Goal: Task Accomplishment & Management: Complete application form

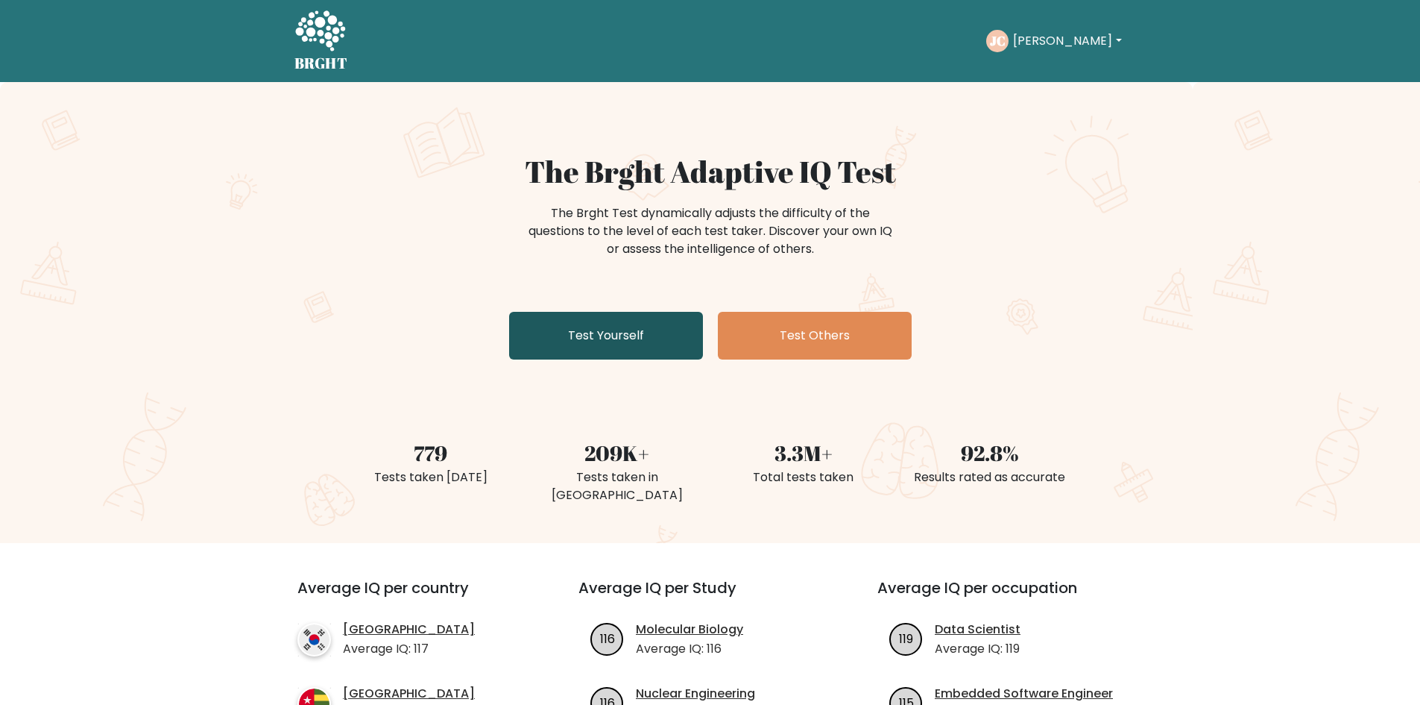
click at [549, 336] on link "Test Yourself" at bounding box center [606, 336] width 194 height 48
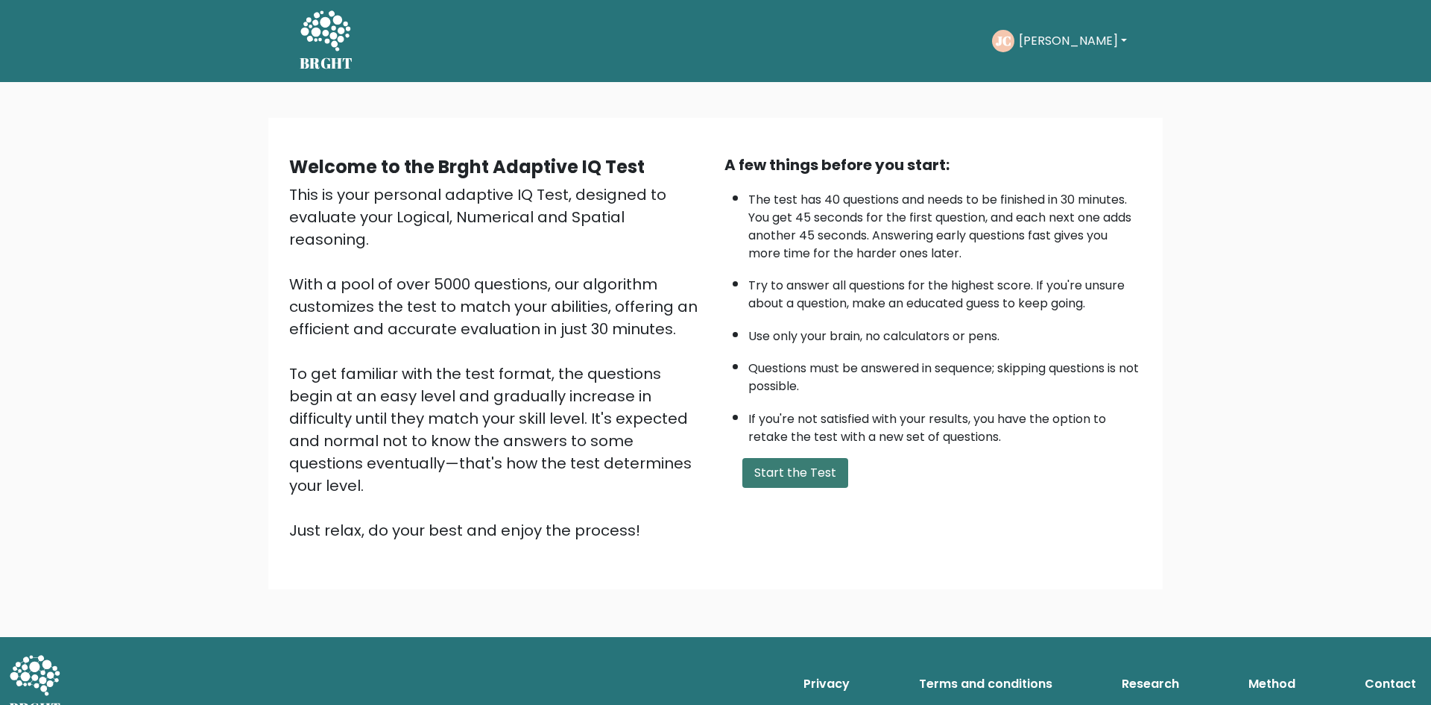
click at [793, 479] on button "Start the Test" at bounding box center [796, 473] width 106 height 30
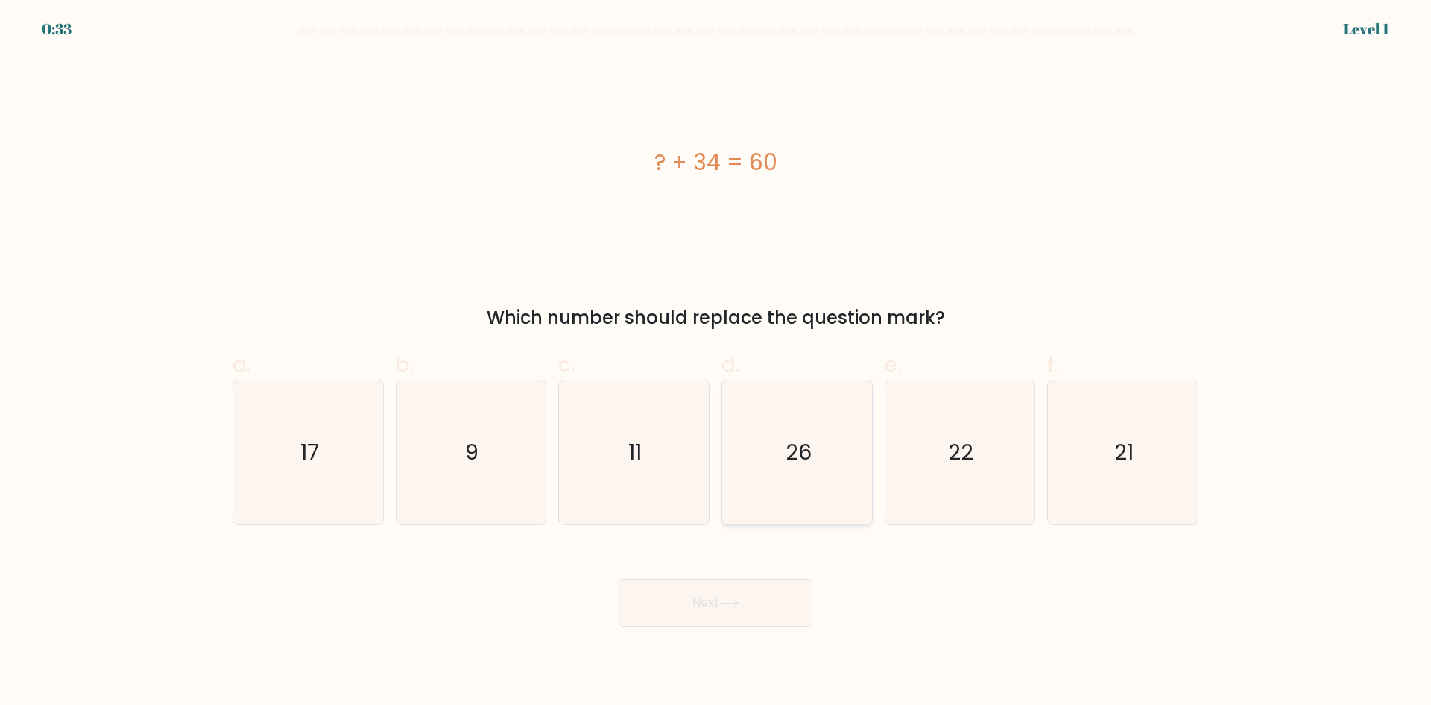
click at [800, 456] on text "26" at bounding box center [799, 452] width 26 height 30
click at [716, 362] on input "d. 26" at bounding box center [716, 358] width 1 height 10
radio input "true"
click at [758, 587] on button "Next" at bounding box center [716, 603] width 194 height 48
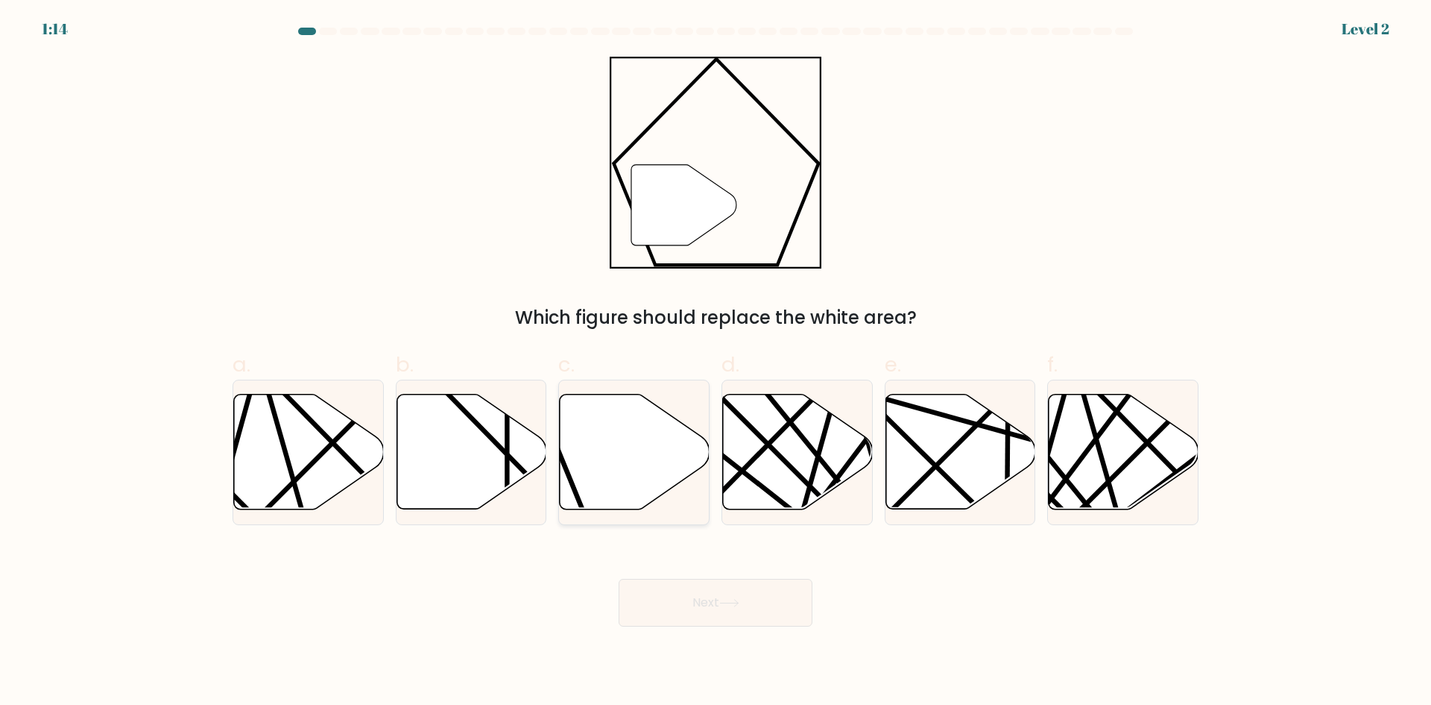
click at [633, 467] on icon at bounding box center [635, 451] width 150 height 115
click at [716, 362] on input "c." at bounding box center [716, 358] width 1 height 10
radio input "true"
click at [681, 586] on button "Next" at bounding box center [716, 603] width 194 height 48
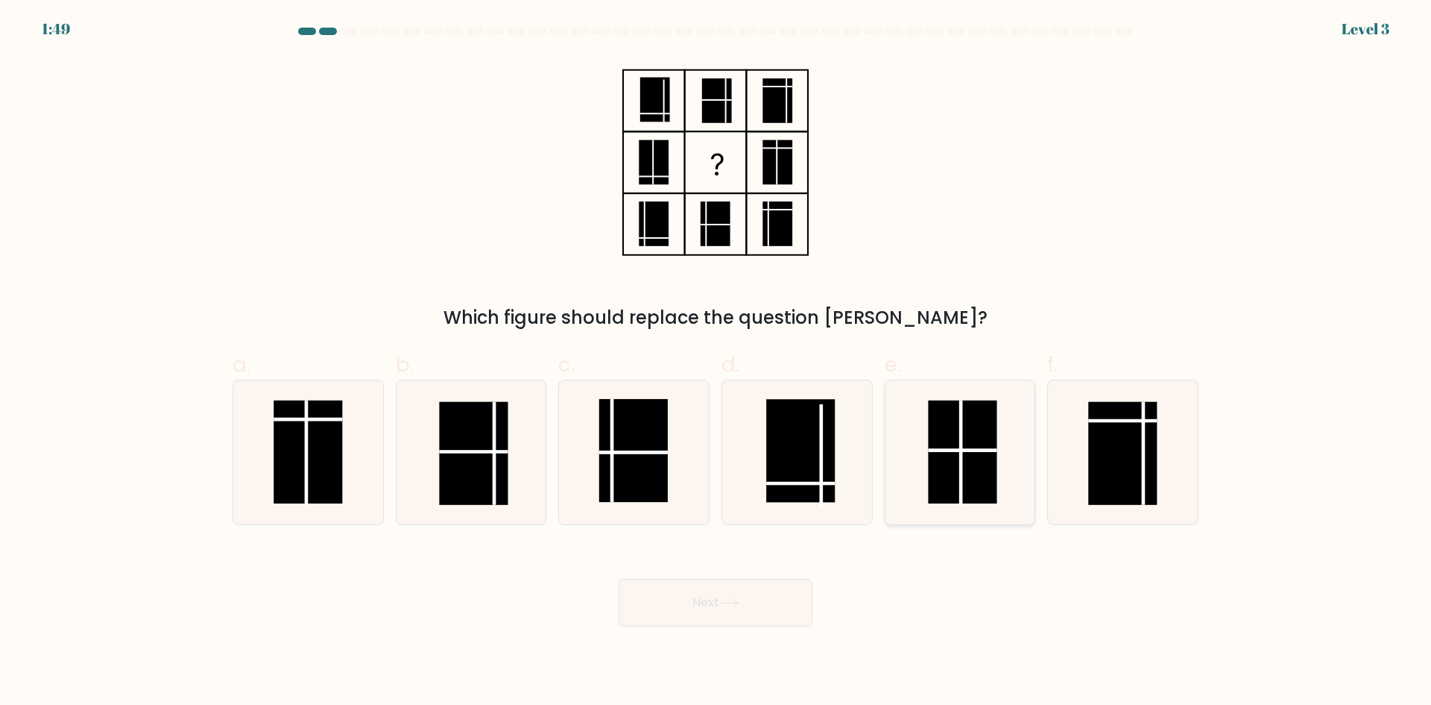
click at [941, 470] on rect at bounding box center [963, 451] width 69 height 103
click at [716, 362] on input "e." at bounding box center [716, 358] width 1 height 10
radio input "true"
click at [745, 609] on button "Next" at bounding box center [716, 603] width 194 height 48
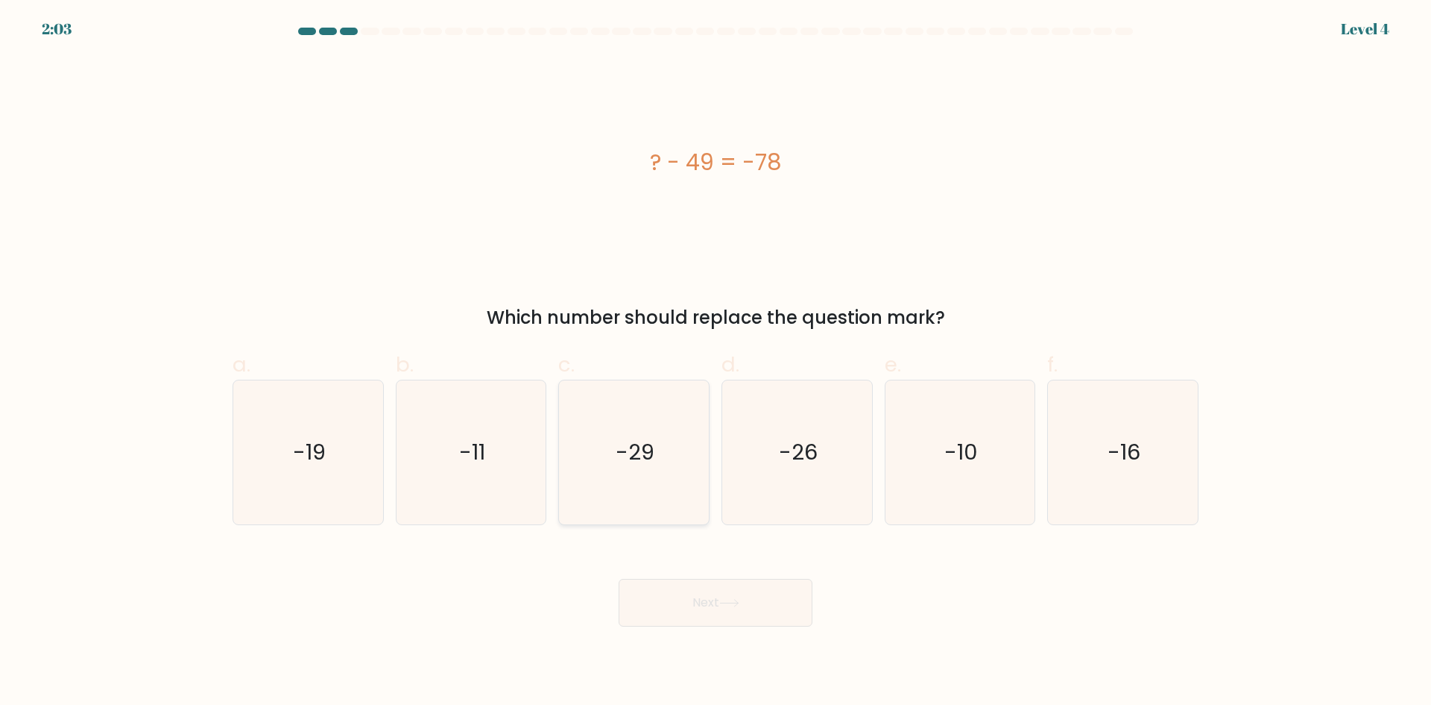
click at [683, 470] on icon "-29" at bounding box center [634, 452] width 144 height 144
click at [716, 362] on input "c. -29" at bounding box center [716, 358] width 1 height 10
radio input "true"
click at [743, 590] on button "Next" at bounding box center [716, 603] width 194 height 48
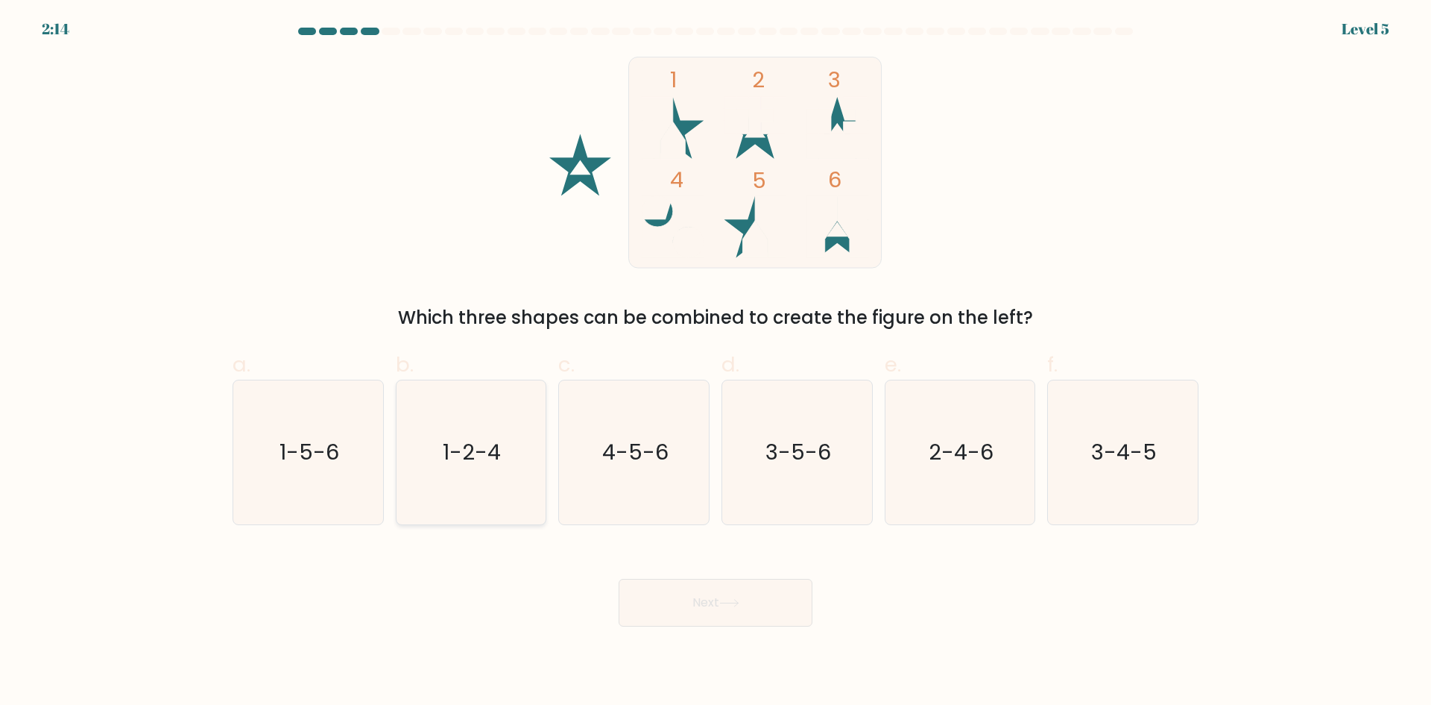
click at [461, 482] on icon "1-2-4" at bounding box center [471, 452] width 144 height 144
click at [716, 362] on input "b. 1-2-4" at bounding box center [716, 358] width 1 height 10
radio input "true"
click at [287, 473] on icon "1-5-6" at bounding box center [308, 452] width 144 height 144
click at [716, 362] on input "a. 1-5-6" at bounding box center [716, 358] width 1 height 10
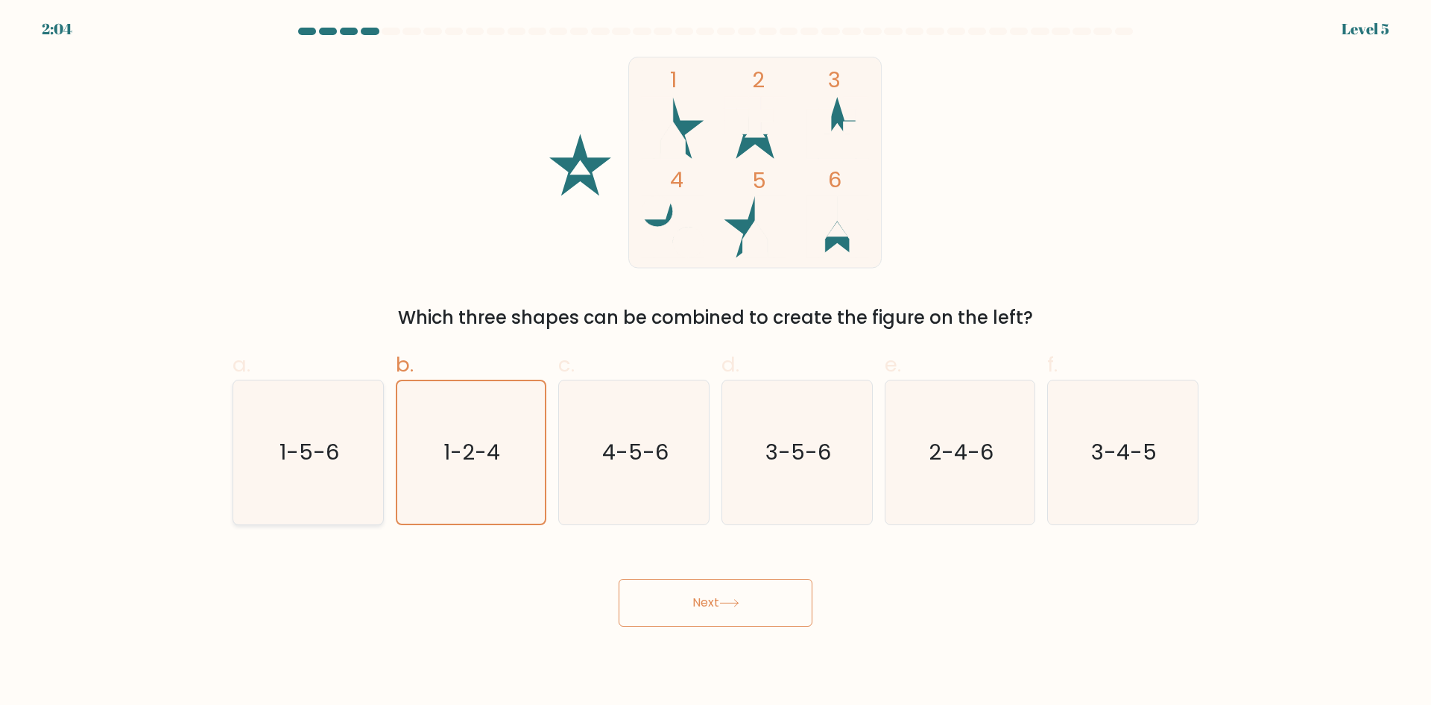
radio input "true"
click at [680, 596] on button "Next" at bounding box center [716, 603] width 194 height 48
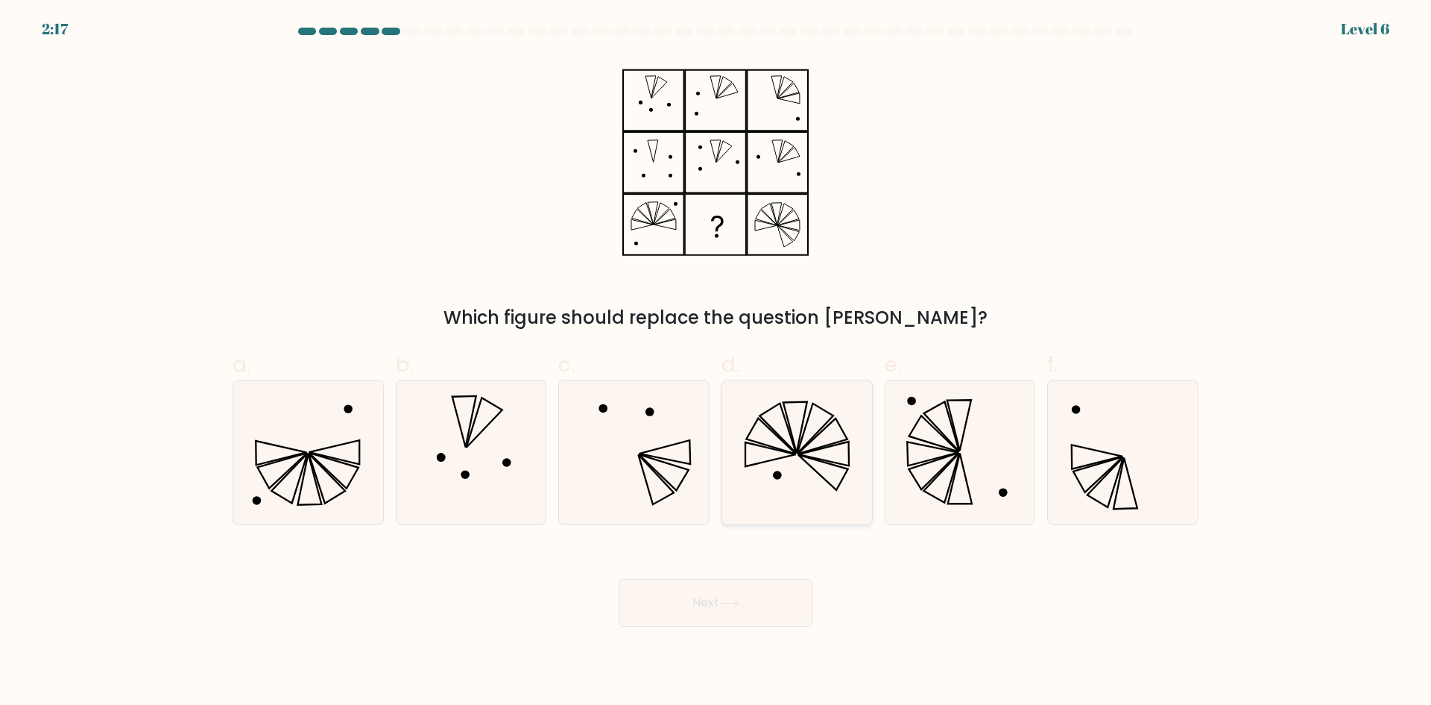
click at [779, 453] on icon at bounding box center [797, 452] width 144 height 144
click at [716, 362] on input "d." at bounding box center [716, 358] width 1 height 10
radio input "true"
click at [706, 607] on button "Next" at bounding box center [716, 603] width 194 height 48
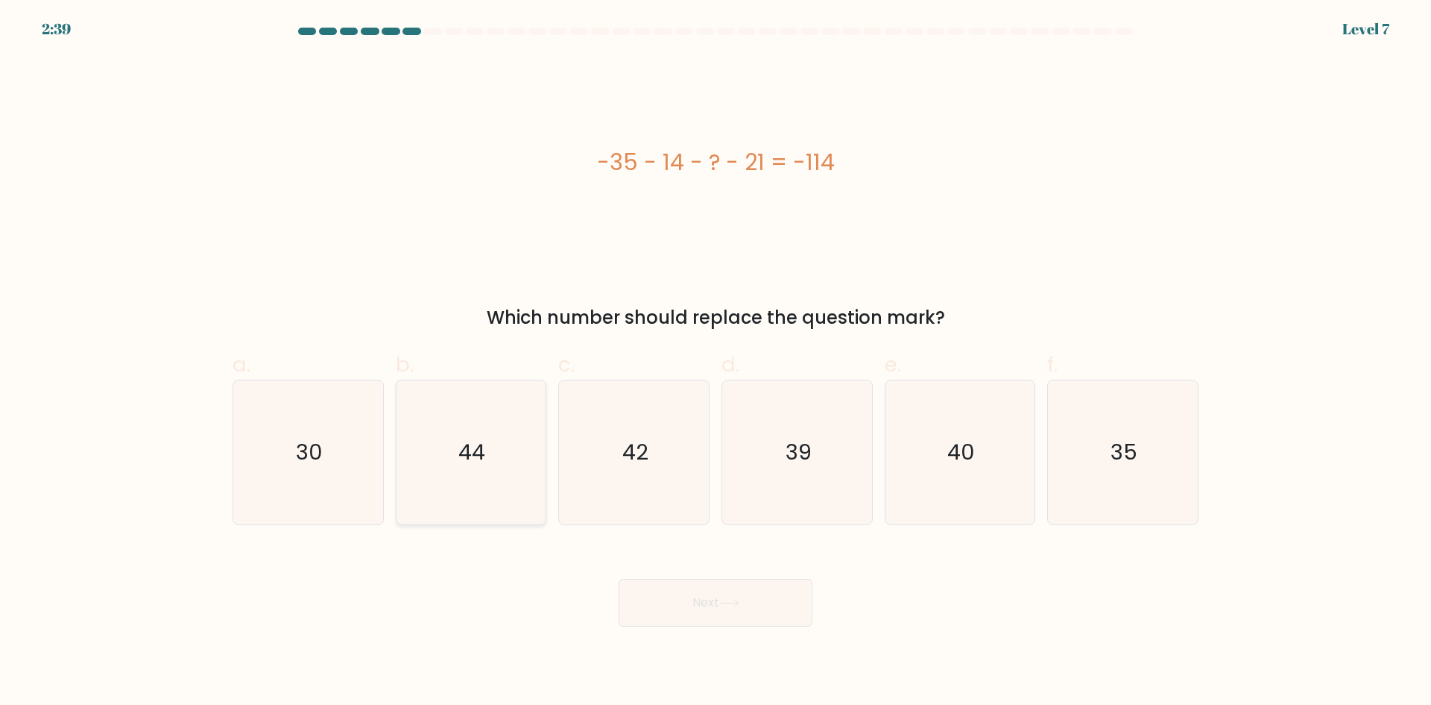
click at [514, 443] on icon "44" at bounding box center [471, 452] width 144 height 144
click at [716, 362] on input "b. 44" at bounding box center [716, 358] width 1 height 10
radio input "true"
click at [716, 607] on button "Next" at bounding box center [716, 603] width 194 height 48
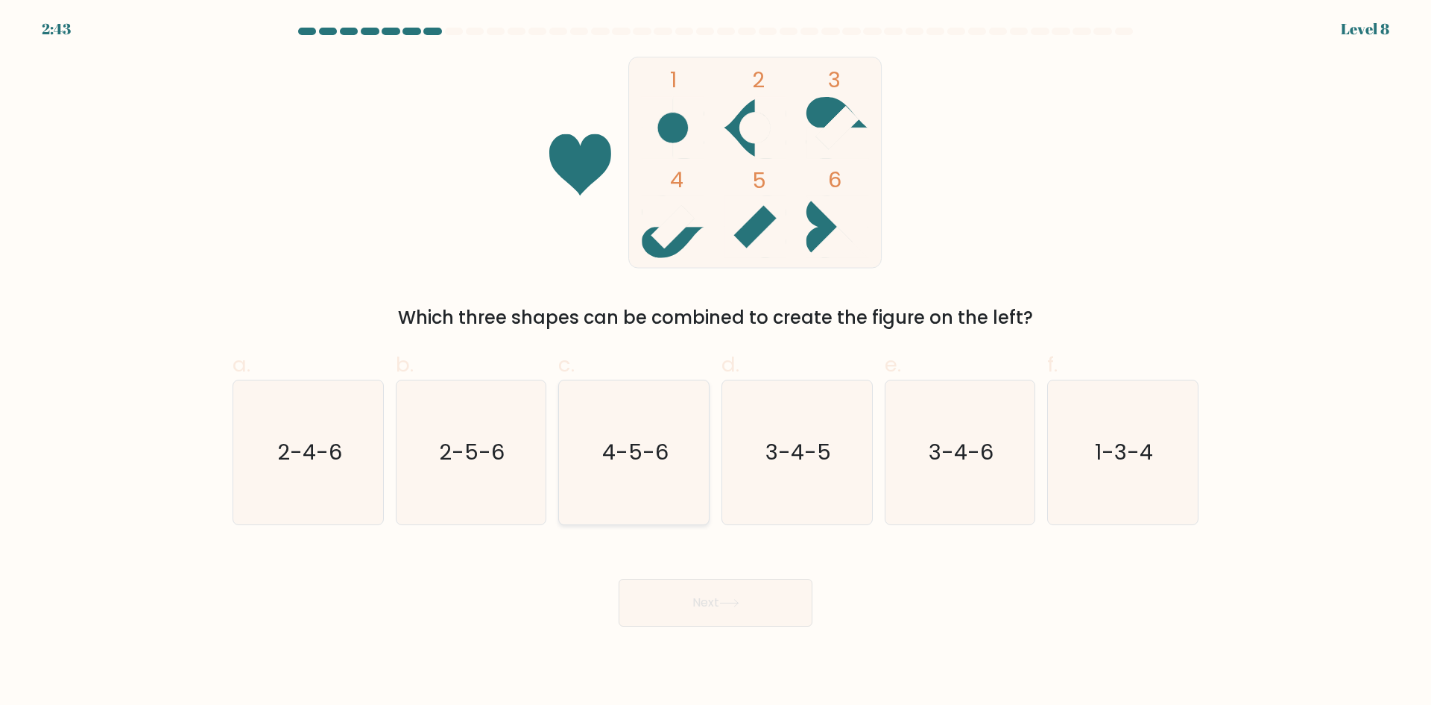
click at [652, 482] on icon "4-5-6" at bounding box center [634, 452] width 144 height 144
click at [716, 362] on input "c. 4-5-6" at bounding box center [716, 358] width 1 height 10
radio input "true"
click at [825, 435] on icon "3-4-5" at bounding box center [797, 452] width 144 height 144
click at [716, 362] on input "d. 3-4-5" at bounding box center [716, 358] width 1 height 10
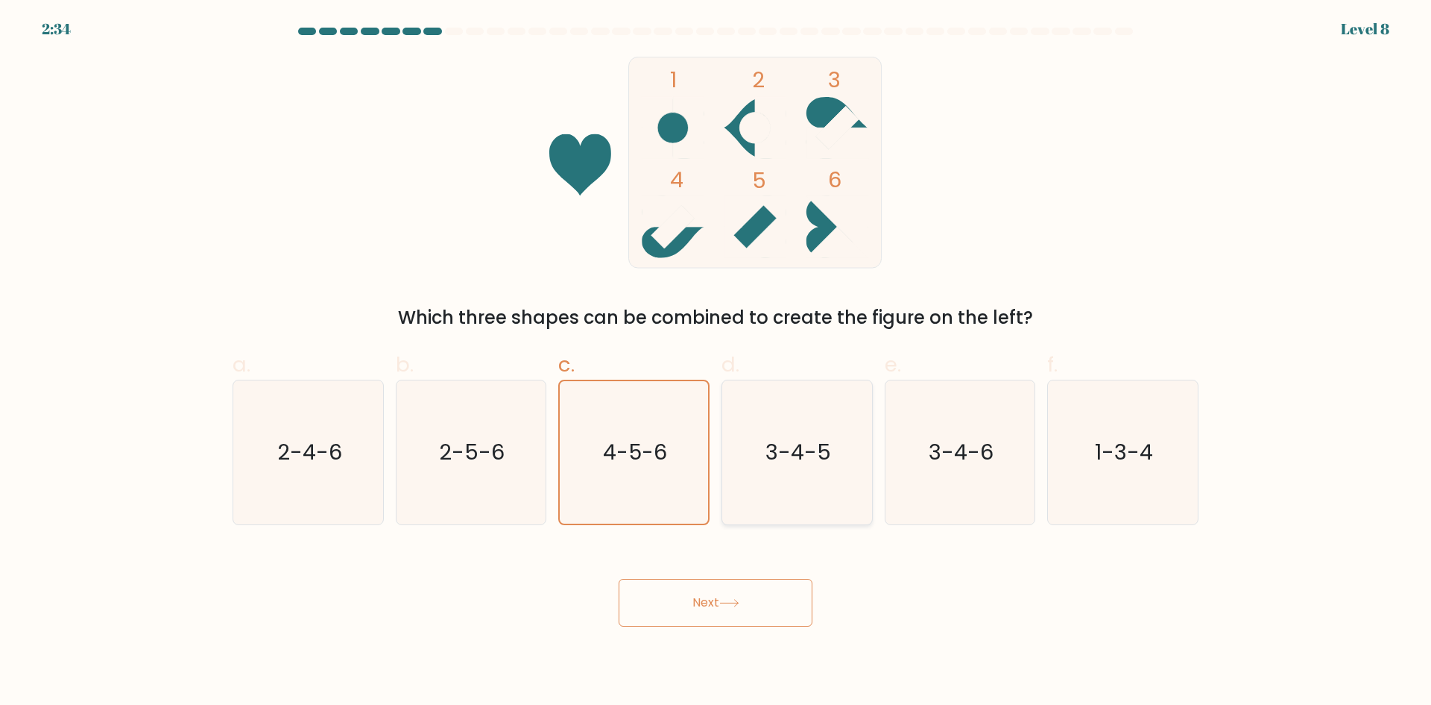
radio input "true"
click at [736, 612] on button "Next" at bounding box center [716, 603] width 194 height 48
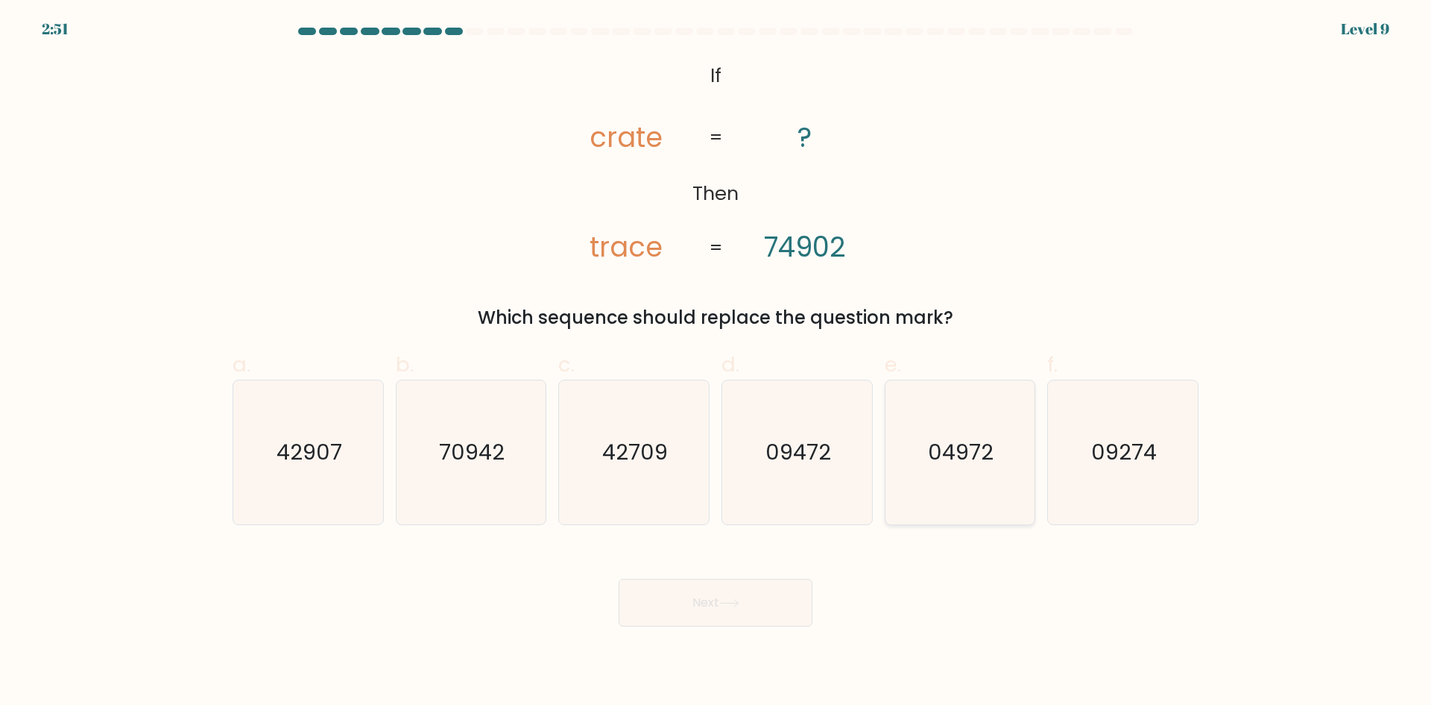
click at [925, 444] on icon "04972" at bounding box center [960, 452] width 144 height 144
click at [716, 362] on input "e. 04972" at bounding box center [716, 358] width 1 height 10
radio input "true"
click at [801, 248] on tspan "74902" at bounding box center [805, 246] width 82 height 39
click at [713, 594] on button "Next" at bounding box center [716, 603] width 194 height 48
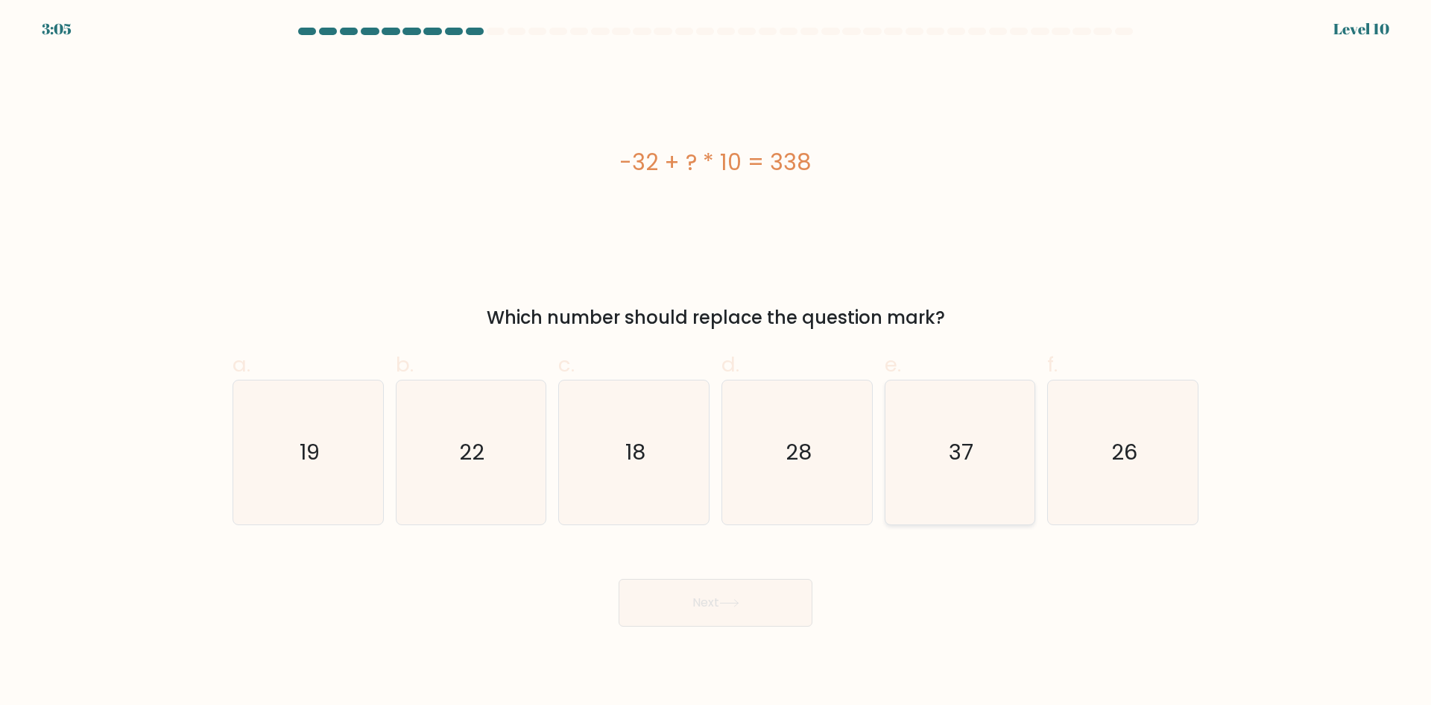
click at [945, 478] on icon "37" at bounding box center [960, 452] width 144 height 144
click at [716, 362] on input "e. 37" at bounding box center [716, 358] width 1 height 10
radio input "true"
click at [745, 583] on button "Next" at bounding box center [716, 603] width 194 height 48
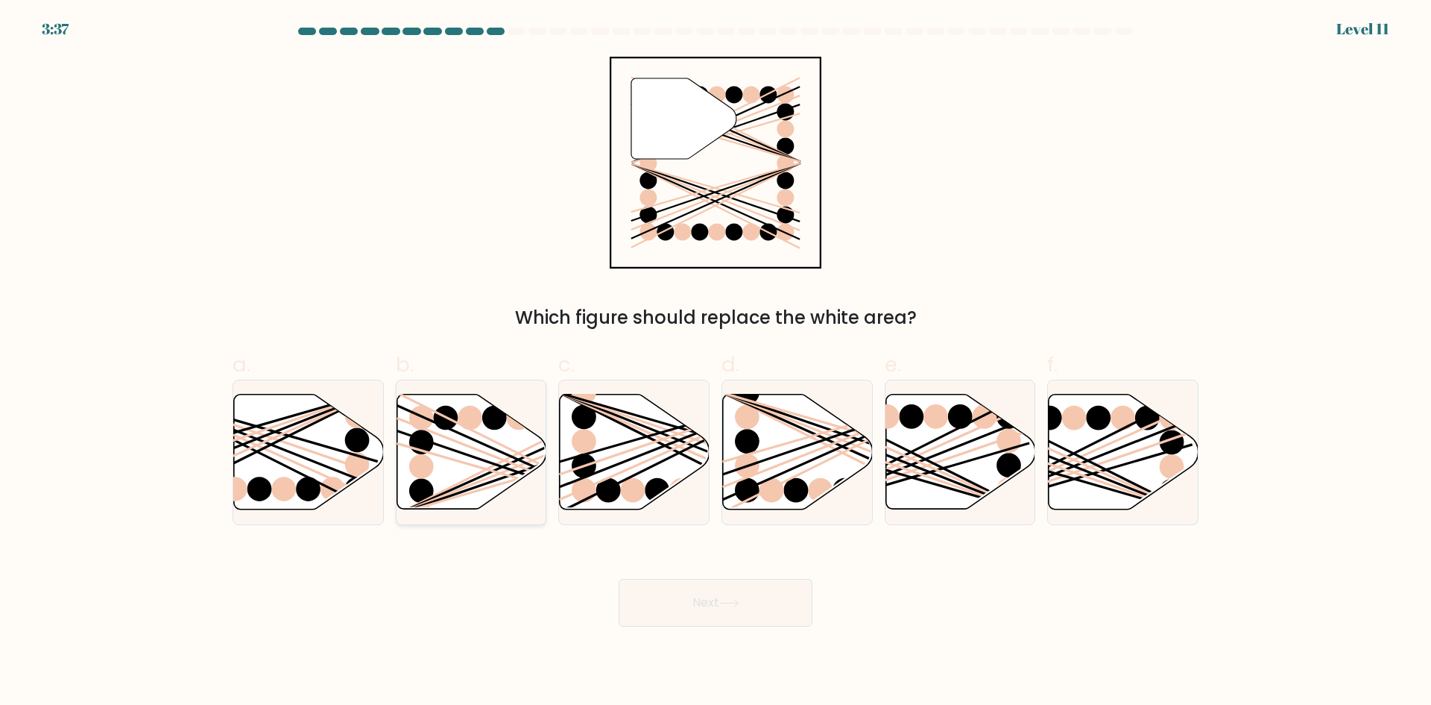
click at [459, 453] on icon at bounding box center [472, 451] width 150 height 115
click at [716, 362] on input "b." at bounding box center [716, 358] width 1 height 10
radio input "true"
click at [675, 602] on button "Next" at bounding box center [716, 603] width 194 height 48
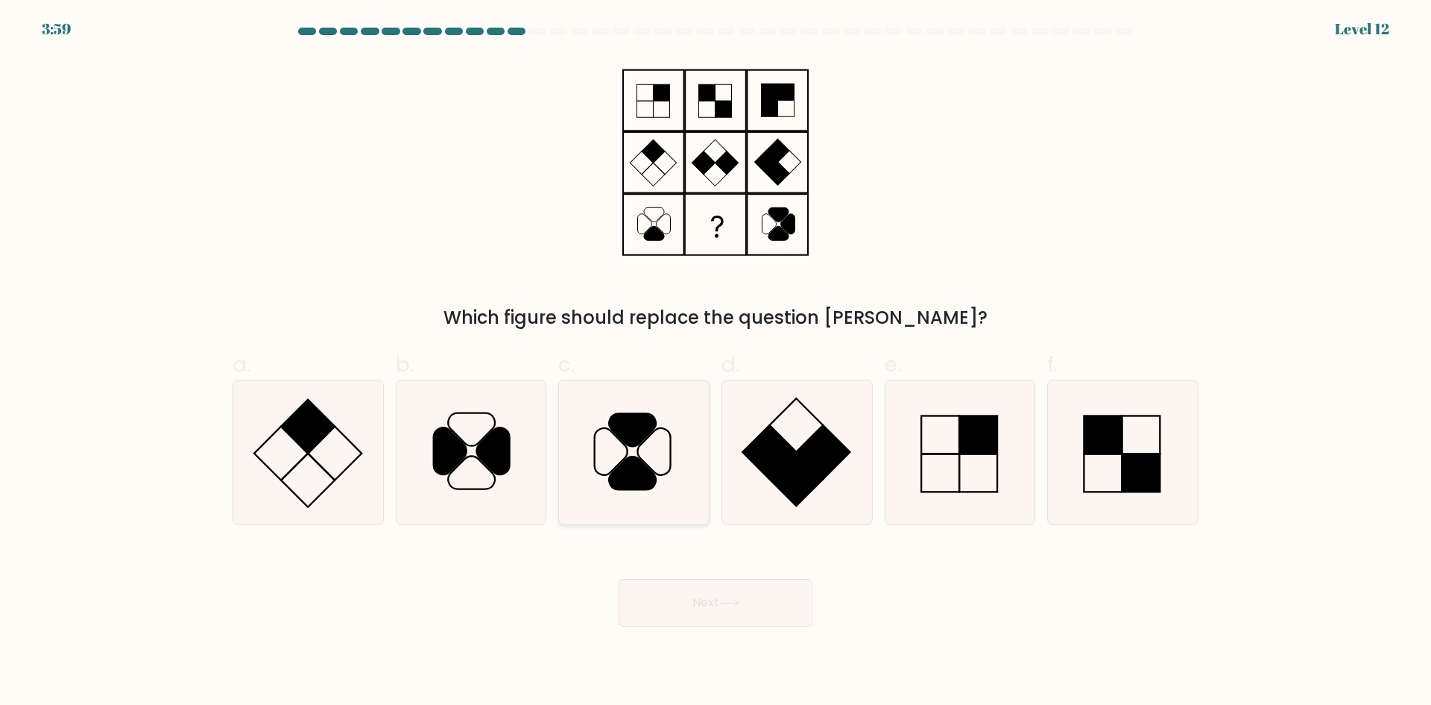
click at [626, 441] on icon at bounding box center [632, 429] width 47 height 33
click at [716, 362] on input "c." at bounding box center [716, 358] width 1 height 10
radio input "true"
click at [751, 605] on button "Next" at bounding box center [716, 603] width 194 height 48
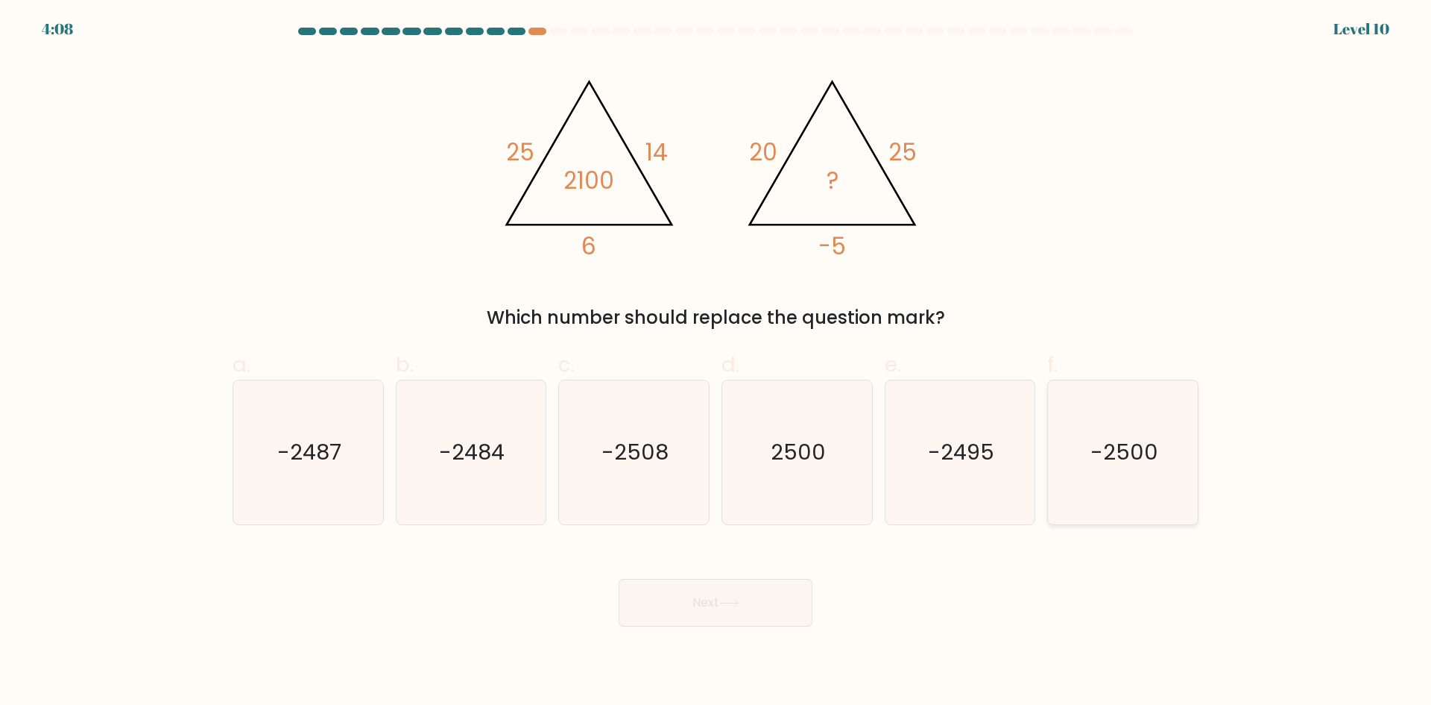
click at [1152, 485] on icon "-2500" at bounding box center [1123, 452] width 144 height 144
click at [716, 362] on input "f. -2500" at bounding box center [716, 358] width 1 height 10
radio input "true"
click at [718, 611] on button "Next" at bounding box center [716, 603] width 194 height 48
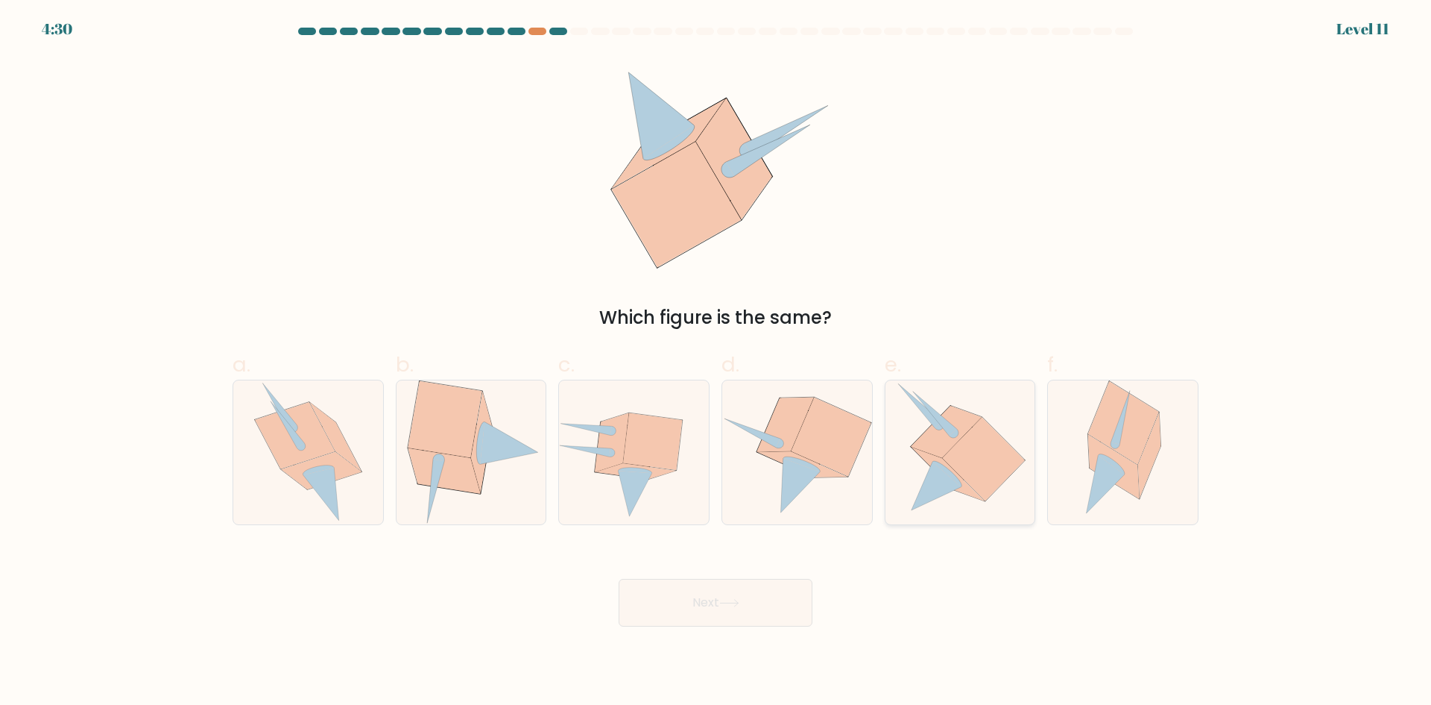
click at [945, 464] on icon at bounding box center [948, 474] width 73 height 54
click at [716, 362] on input "e." at bounding box center [716, 358] width 1 height 10
radio input "true"
click at [769, 631] on body "4:29 Level 11" at bounding box center [715, 352] width 1431 height 705
click at [766, 626] on button "Next" at bounding box center [716, 603] width 194 height 48
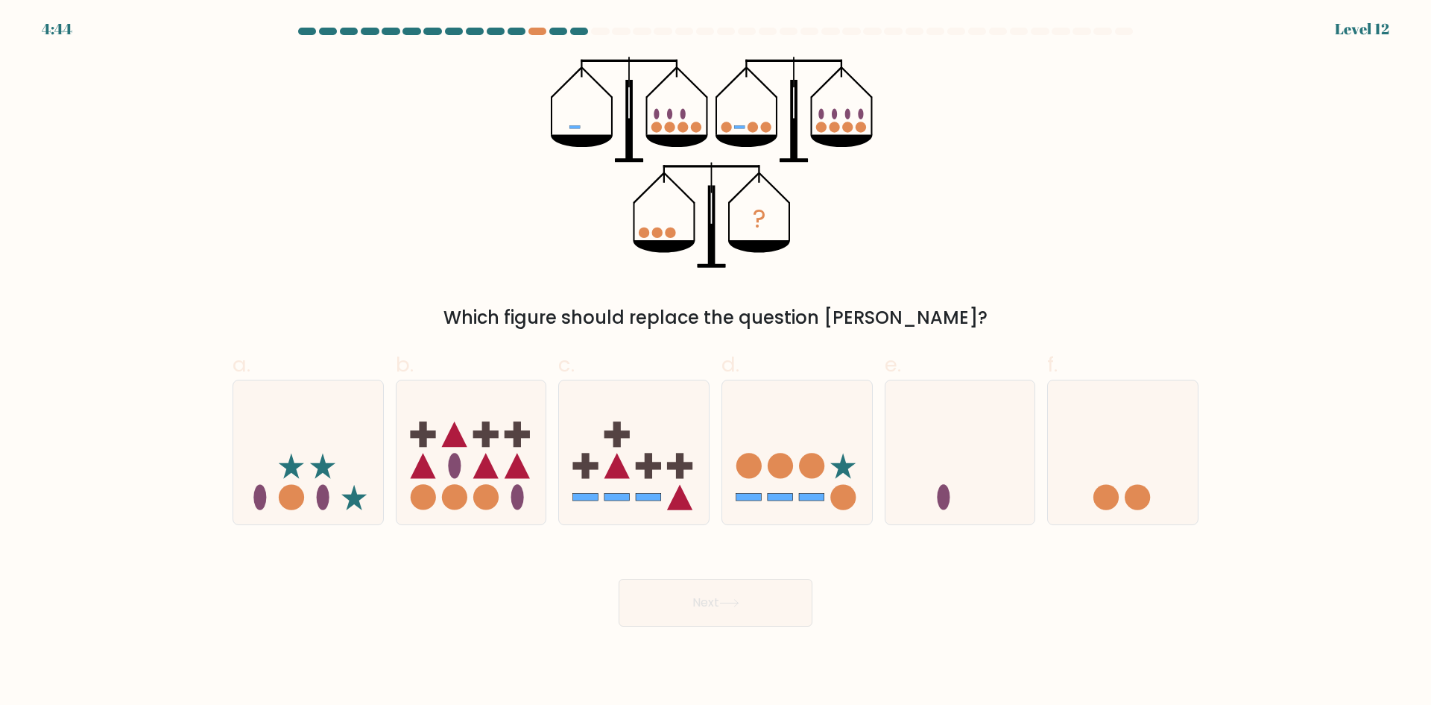
click at [901, 535] on form at bounding box center [715, 327] width 1431 height 599
click at [937, 500] on icon at bounding box center [961, 452] width 150 height 124
click at [716, 362] on input "e." at bounding box center [716, 358] width 1 height 10
radio input "true"
click at [1011, 439] on icon at bounding box center [960, 452] width 148 height 123
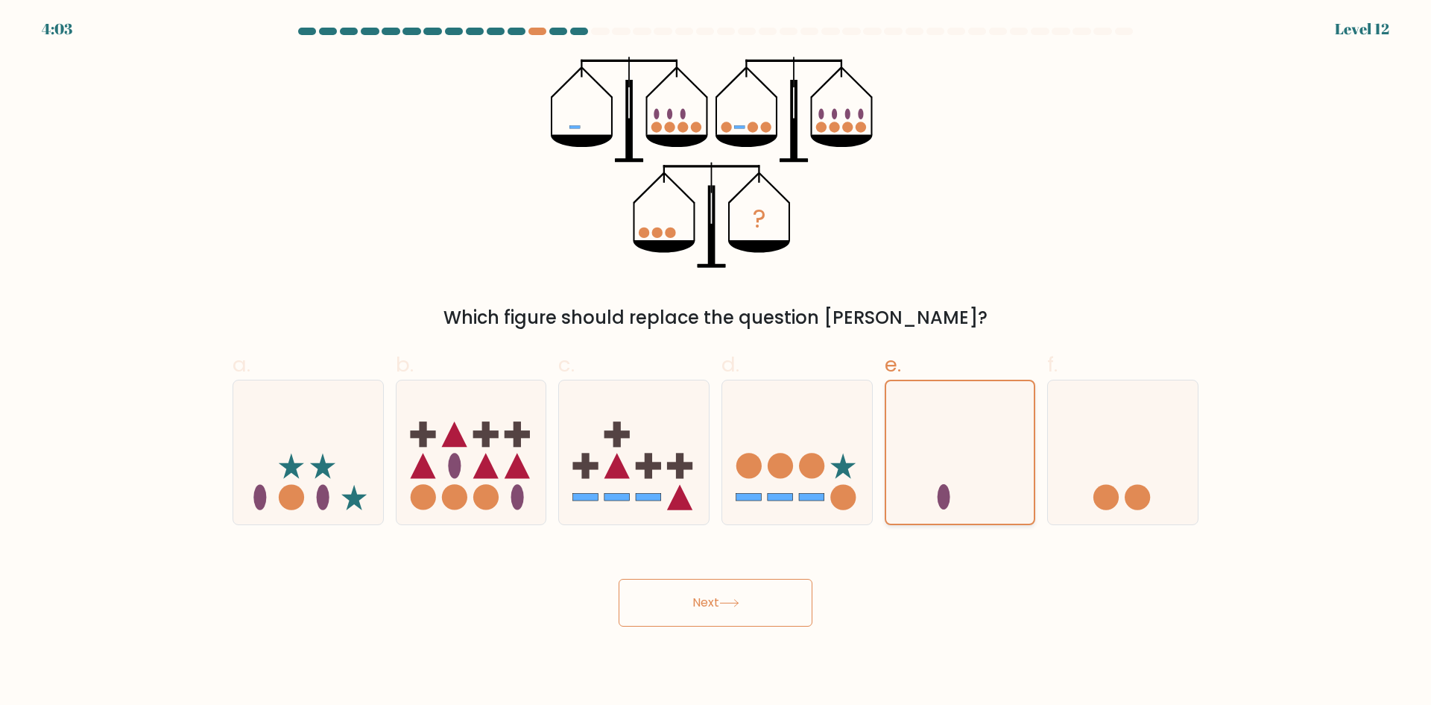
click at [716, 362] on input "e." at bounding box center [716, 358] width 1 height 10
click at [1080, 439] on icon at bounding box center [1123, 452] width 150 height 124
click at [716, 362] on input "f." at bounding box center [716, 358] width 1 height 10
radio input "true"
click at [1001, 431] on icon at bounding box center [961, 452] width 150 height 124
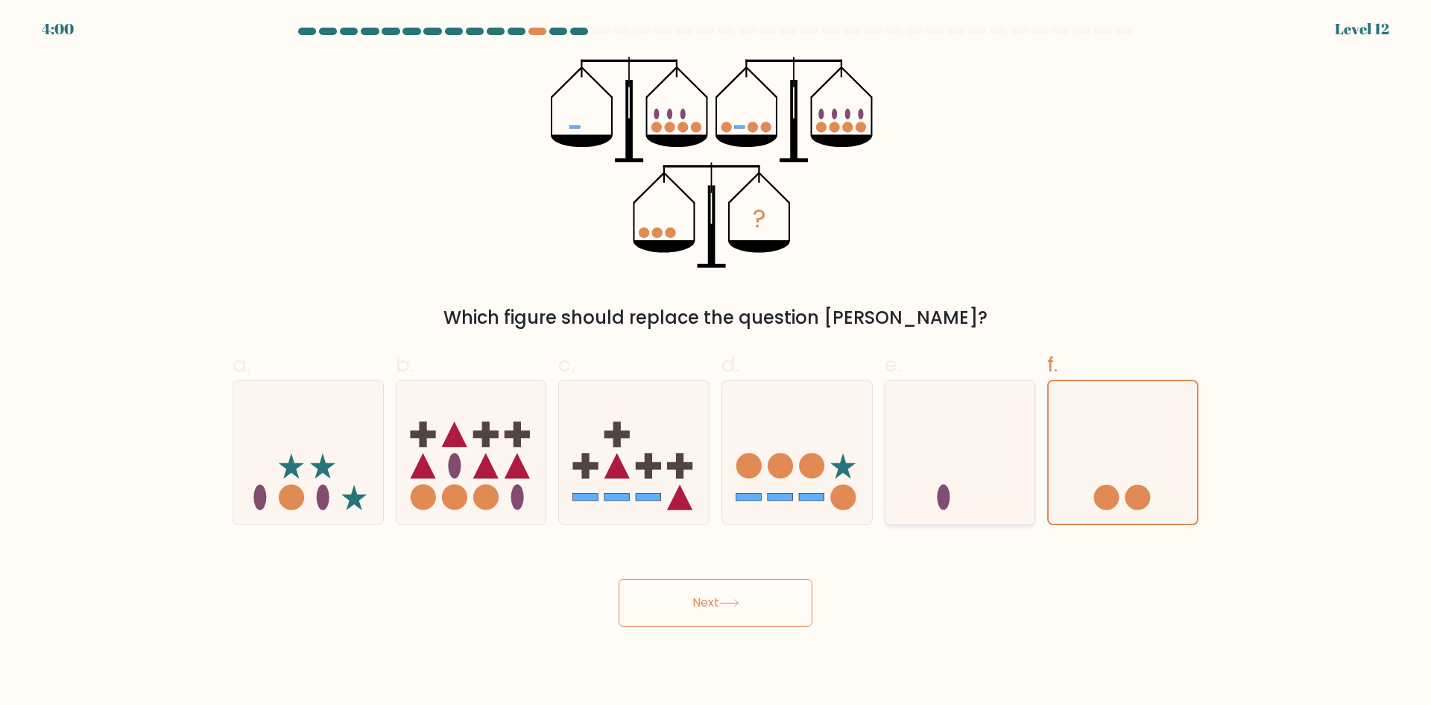
click at [716, 362] on input "e." at bounding box center [716, 358] width 1 height 10
radio input "true"
click at [1116, 447] on icon at bounding box center [1123, 452] width 150 height 124
click at [716, 362] on input "f." at bounding box center [716, 358] width 1 height 10
radio input "true"
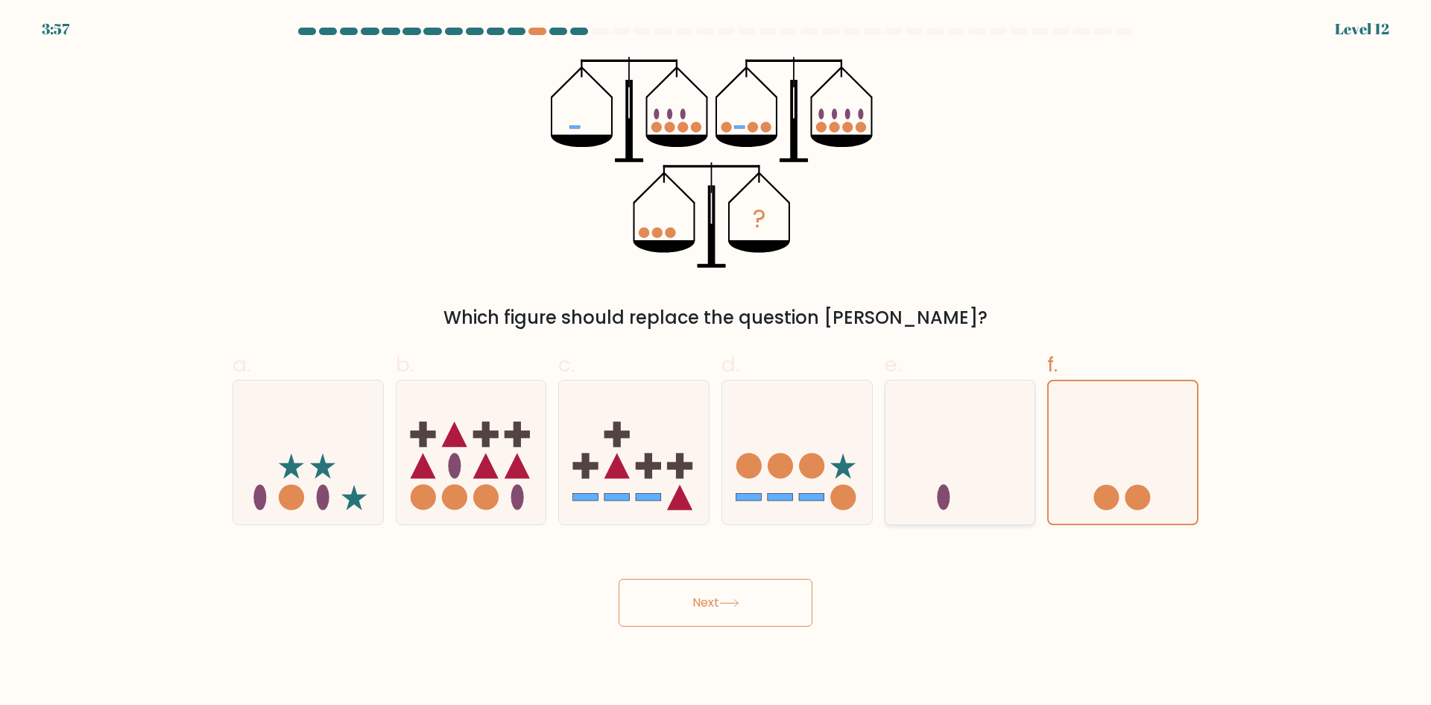
click at [944, 395] on icon at bounding box center [961, 452] width 150 height 124
click at [716, 362] on input "e." at bounding box center [716, 358] width 1 height 10
radio input "true"
click at [1120, 438] on icon at bounding box center [1123, 452] width 150 height 124
click at [716, 362] on input "f." at bounding box center [716, 358] width 1 height 10
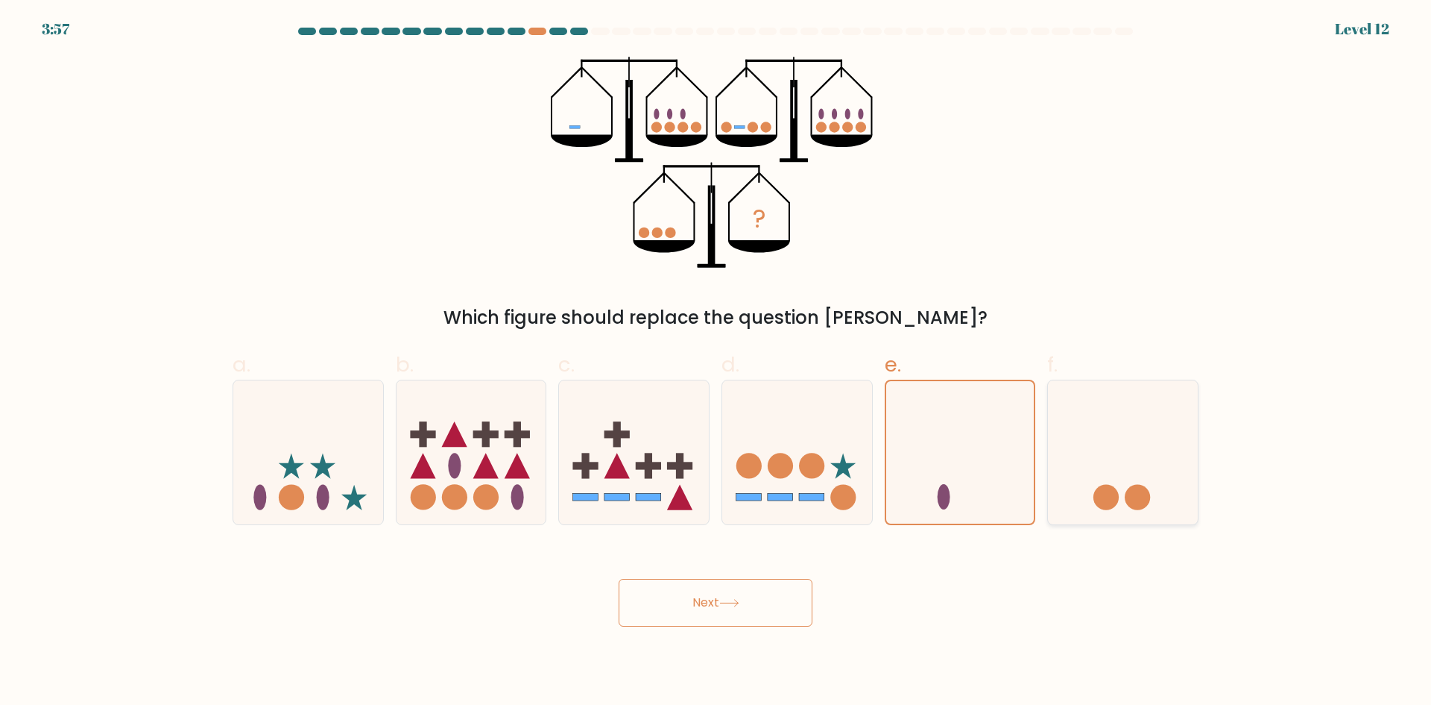
radio input "true"
click at [1024, 441] on icon at bounding box center [961, 452] width 150 height 124
click at [716, 362] on input "e." at bounding box center [716, 358] width 1 height 10
radio input "true"
drag, startPoint x: 1109, startPoint y: 447, endPoint x: 1100, endPoint y: 448, distance: 8.2
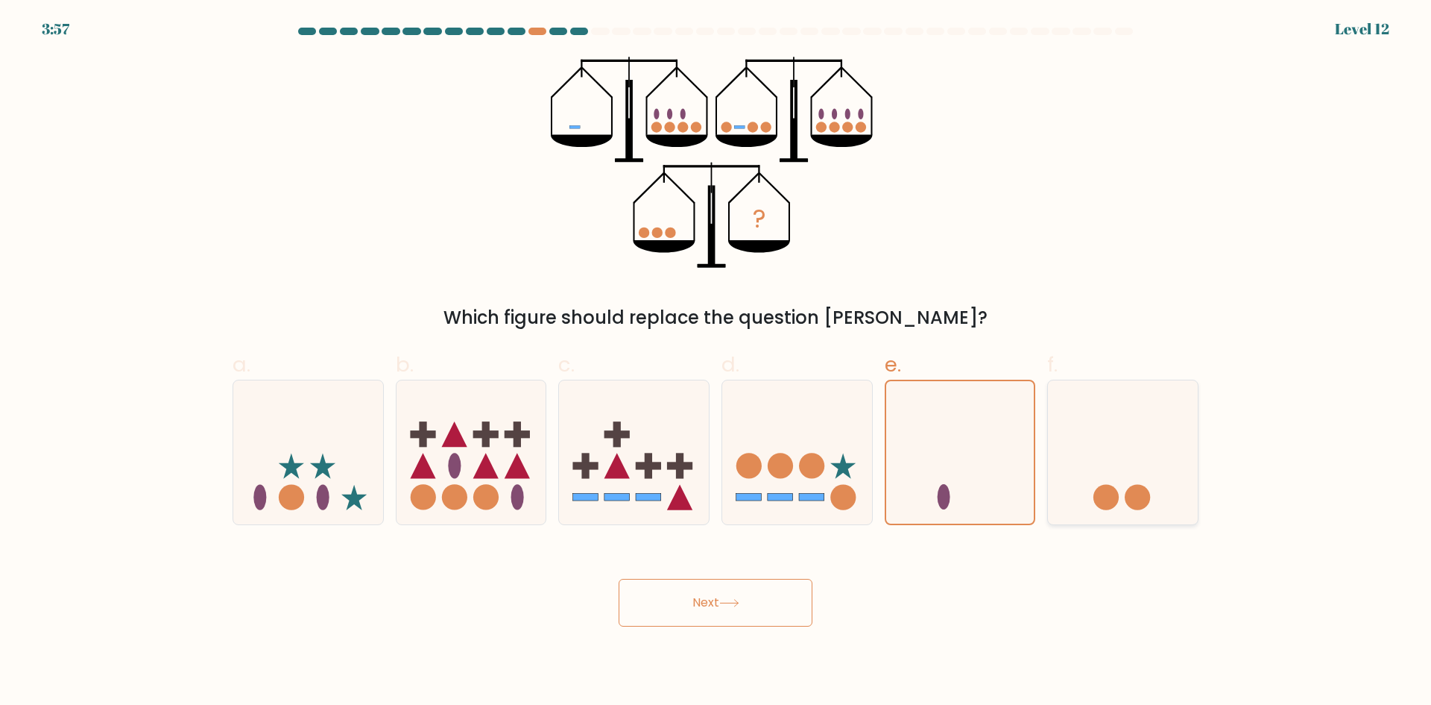
click at [1106, 447] on icon at bounding box center [1123, 452] width 150 height 124
click at [716, 362] on input "f." at bounding box center [716, 358] width 1 height 10
radio input "true"
drag, startPoint x: 988, startPoint y: 448, endPoint x: 1086, endPoint y: 448, distance: 98.4
click at [994, 448] on icon at bounding box center [961, 452] width 150 height 124
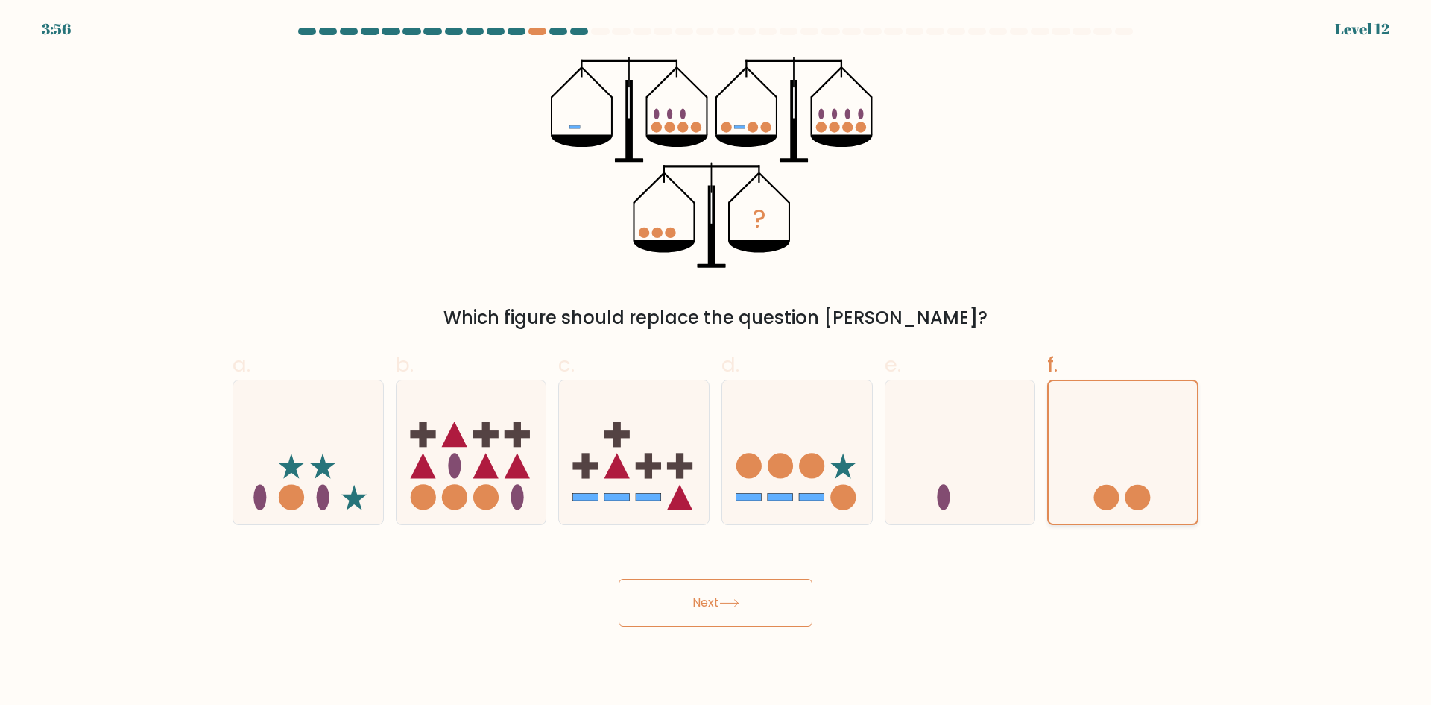
click at [716, 362] on input "e." at bounding box center [716, 358] width 1 height 10
radio input "true"
click at [1118, 448] on icon at bounding box center [1123, 452] width 150 height 124
click at [716, 362] on input "f." at bounding box center [716, 358] width 1 height 10
radio input "true"
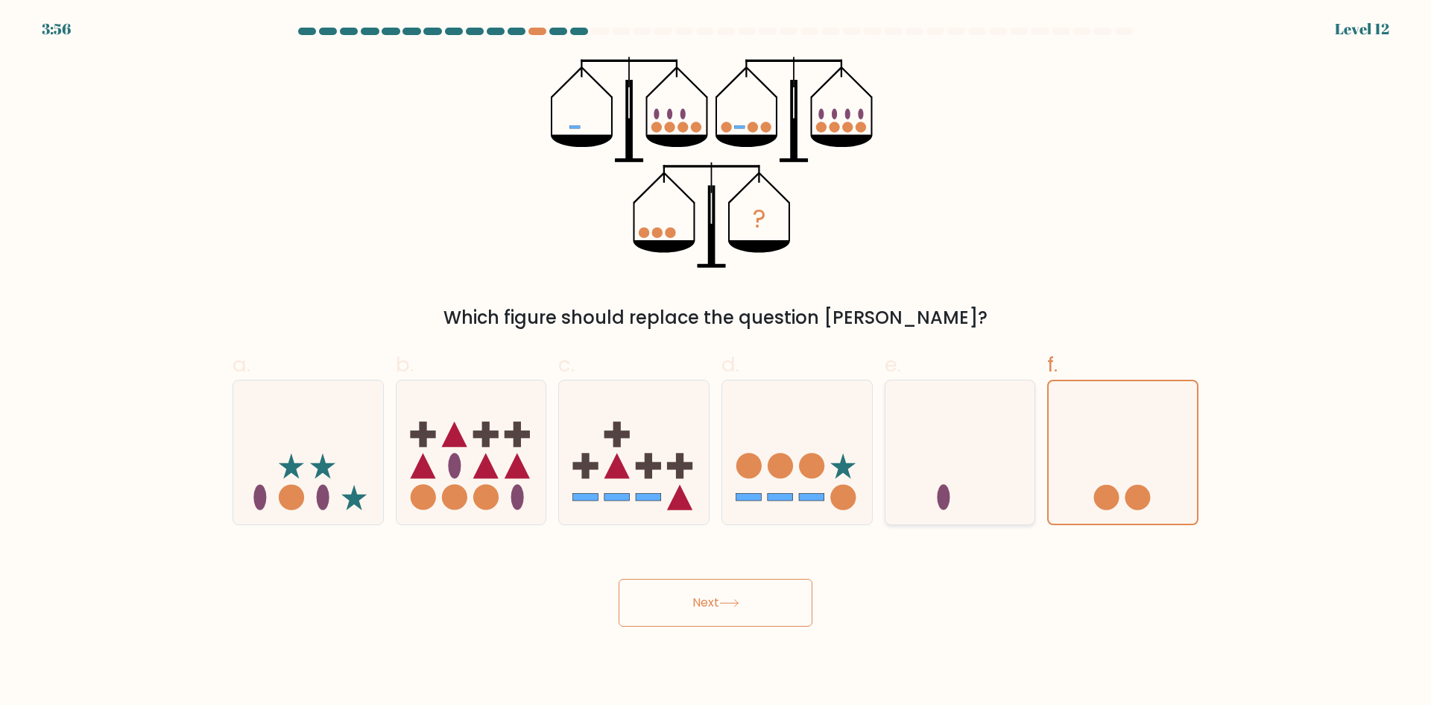
click at [1014, 448] on icon at bounding box center [961, 452] width 150 height 124
click at [716, 362] on input "e." at bounding box center [716, 358] width 1 height 10
radio input "true"
click at [1093, 450] on icon at bounding box center [1123, 452] width 150 height 124
click at [716, 362] on input "f." at bounding box center [716, 358] width 1 height 10
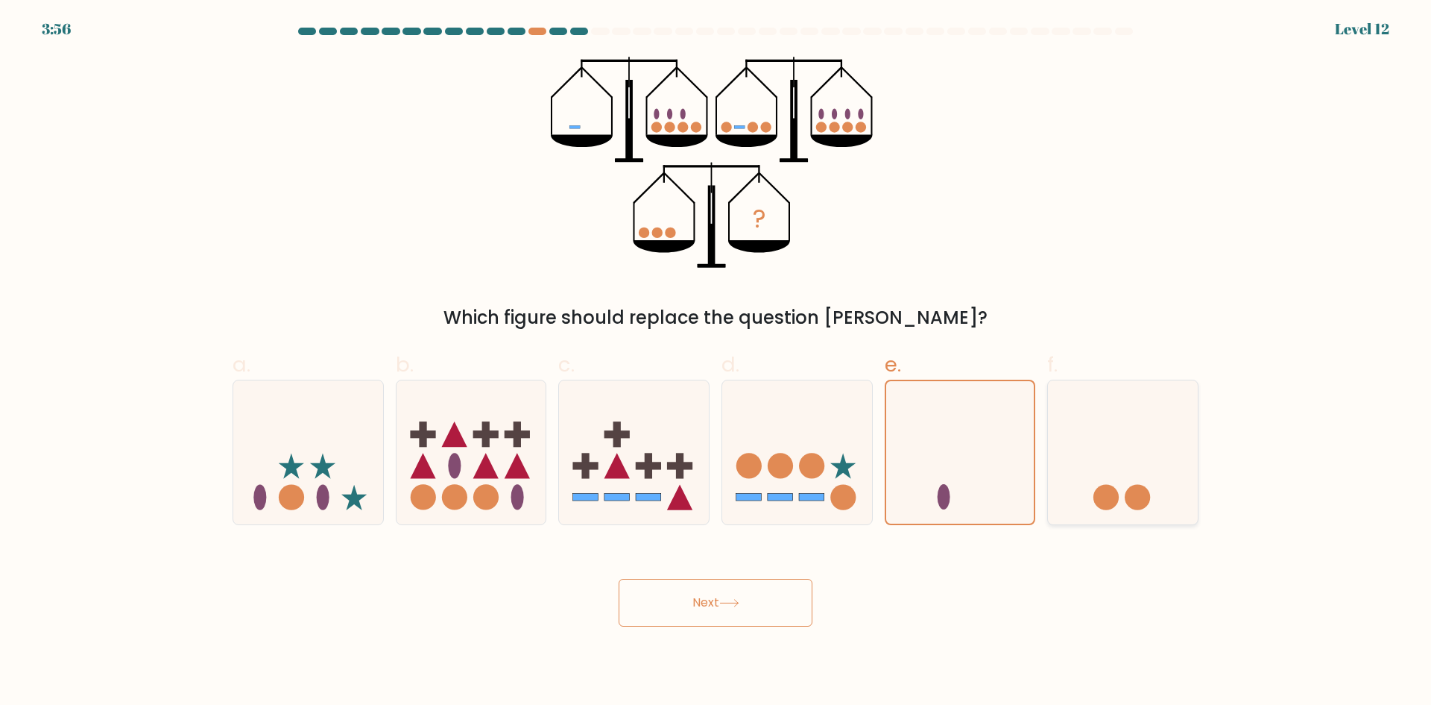
radio input "true"
drag, startPoint x: 1013, startPoint y: 450, endPoint x: 1038, endPoint y: 451, distance: 24.6
click at [1012, 451] on icon at bounding box center [961, 452] width 150 height 124
click at [716, 362] on input "e." at bounding box center [716, 358] width 1 height 10
radio input "true"
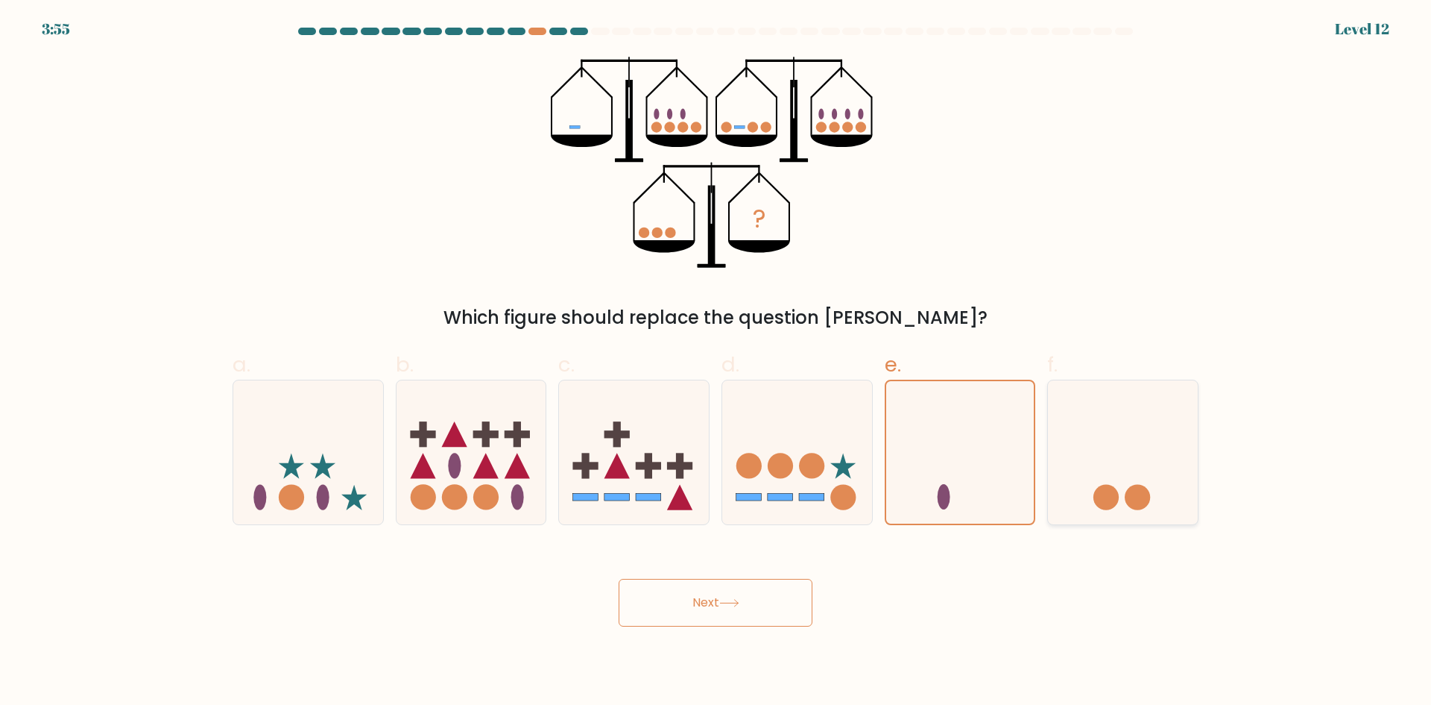
click at [1111, 454] on icon at bounding box center [1123, 452] width 150 height 124
click at [716, 362] on input "f." at bounding box center [716, 358] width 1 height 10
radio input "true"
click at [998, 454] on icon at bounding box center [961, 452] width 150 height 124
click at [716, 362] on input "e." at bounding box center [716, 358] width 1 height 10
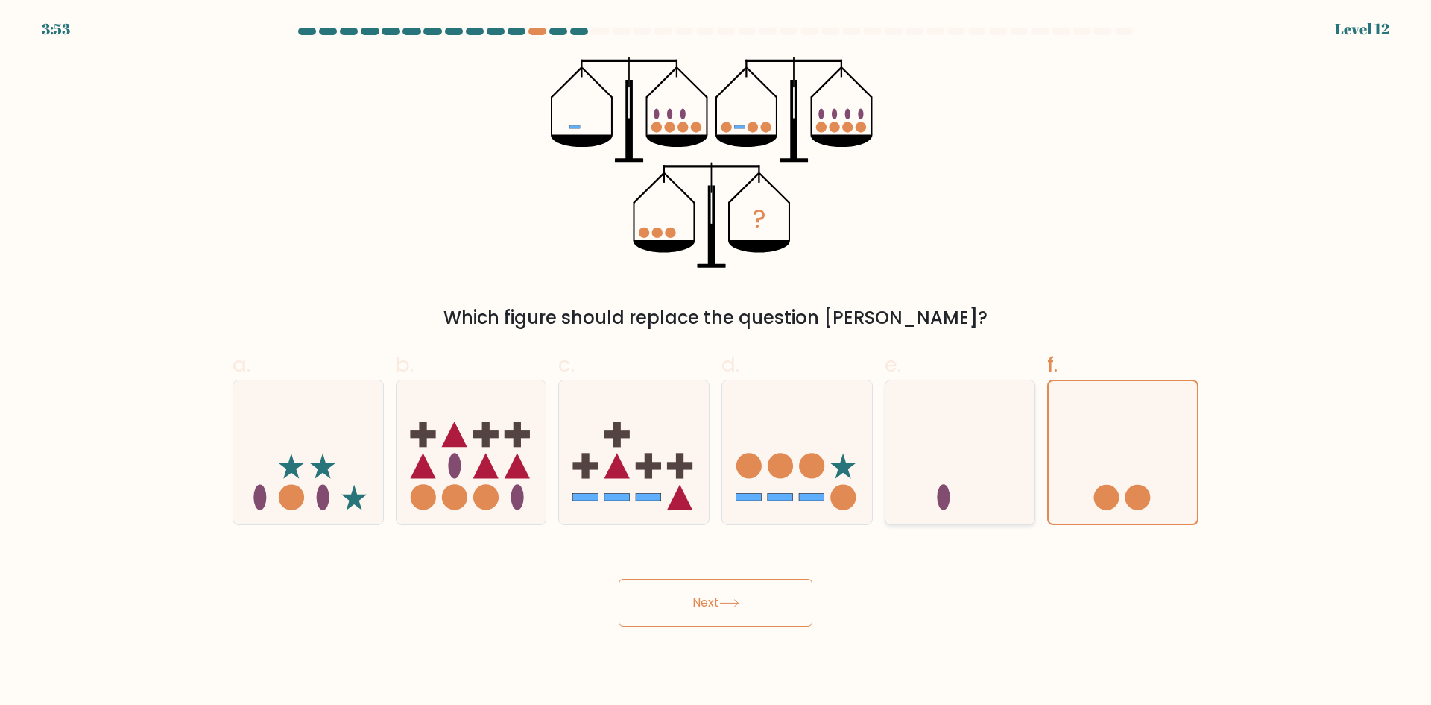
radio input "true"
click at [719, 609] on button "Next" at bounding box center [716, 603] width 194 height 48
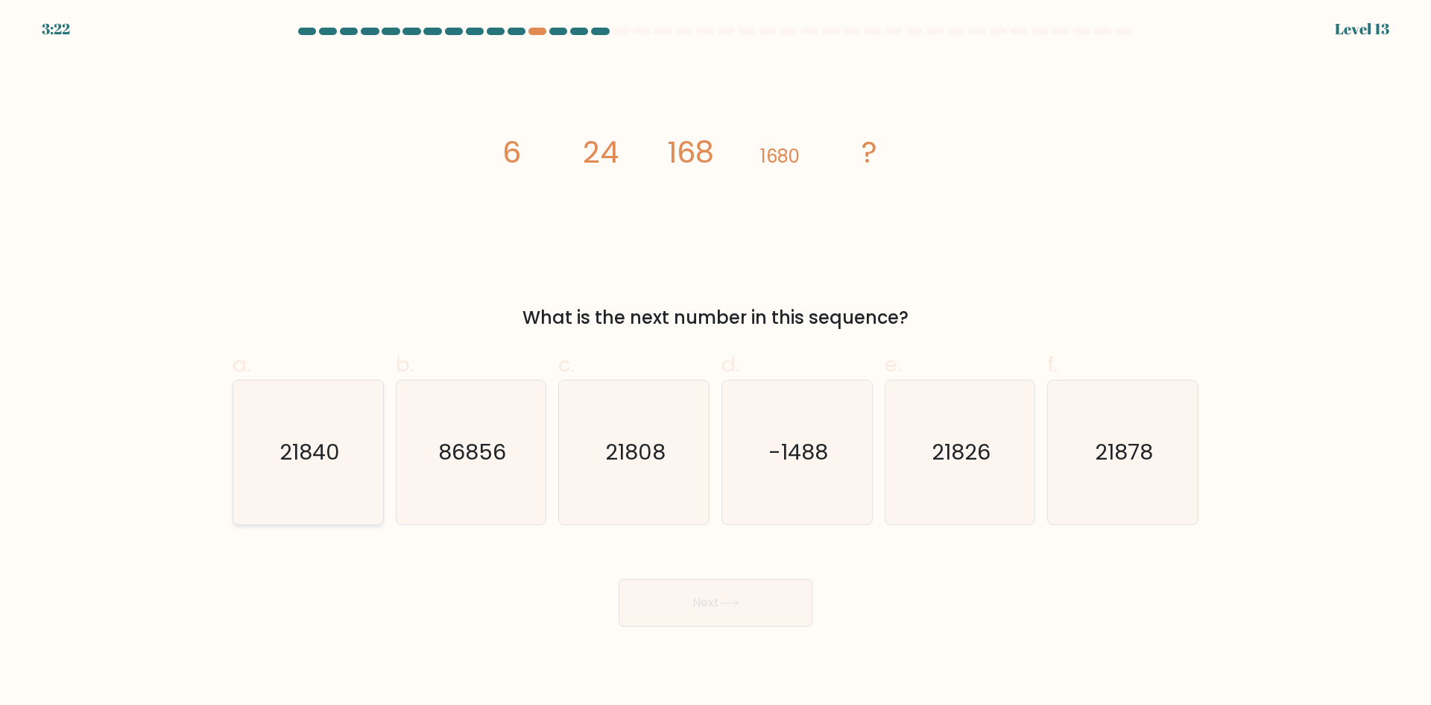
click at [276, 414] on icon "21840" at bounding box center [308, 452] width 144 height 144
click at [716, 362] on input "a. 21840" at bounding box center [716, 358] width 1 height 10
radio input "true"
click at [716, 595] on button "Next" at bounding box center [716, 603] width 194 height 48
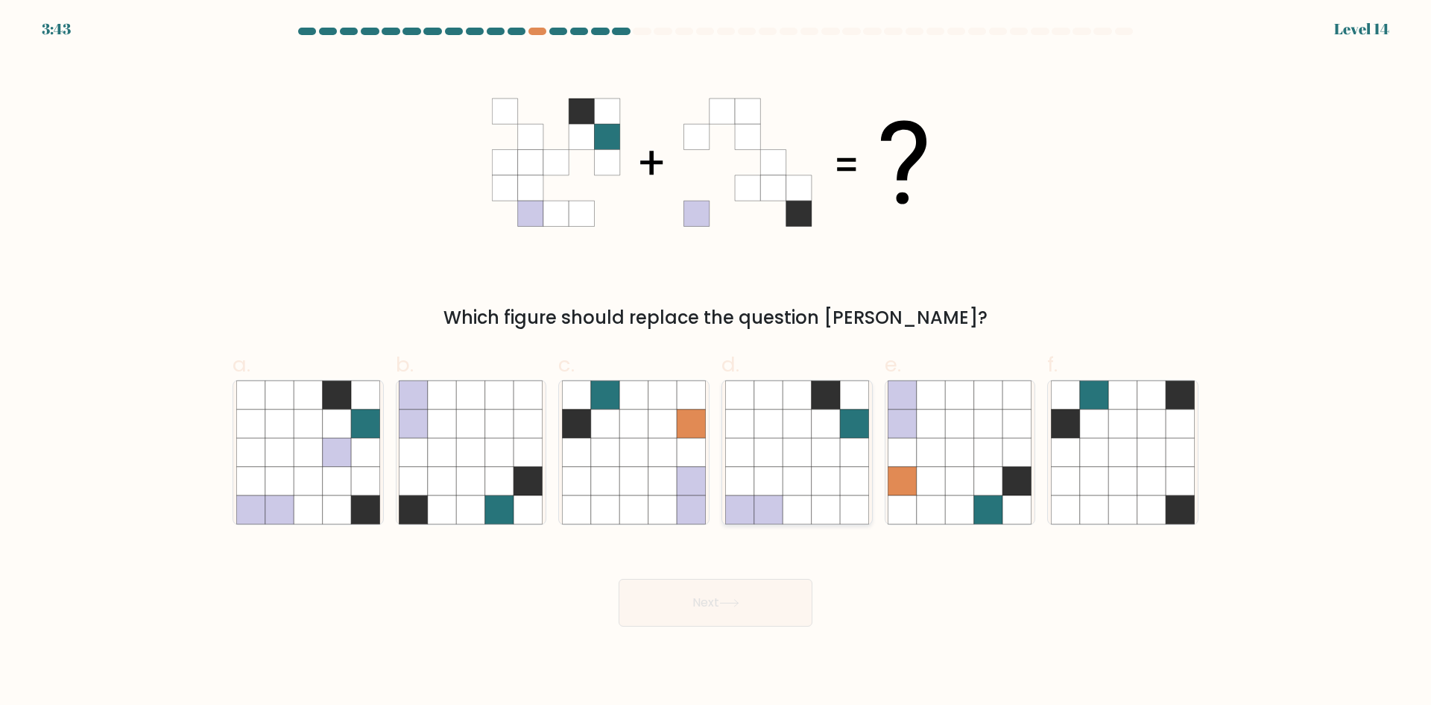
click at [787, 462] on icon at bounding box center [797, 452] width 28 height 28
click at [716, 362] on input "d." at bounding box center [716, 358] width 1 height 10
radio input "true"
click at [683, 586] on button "Next" at bounding box center [716, 603] width 194 height 48
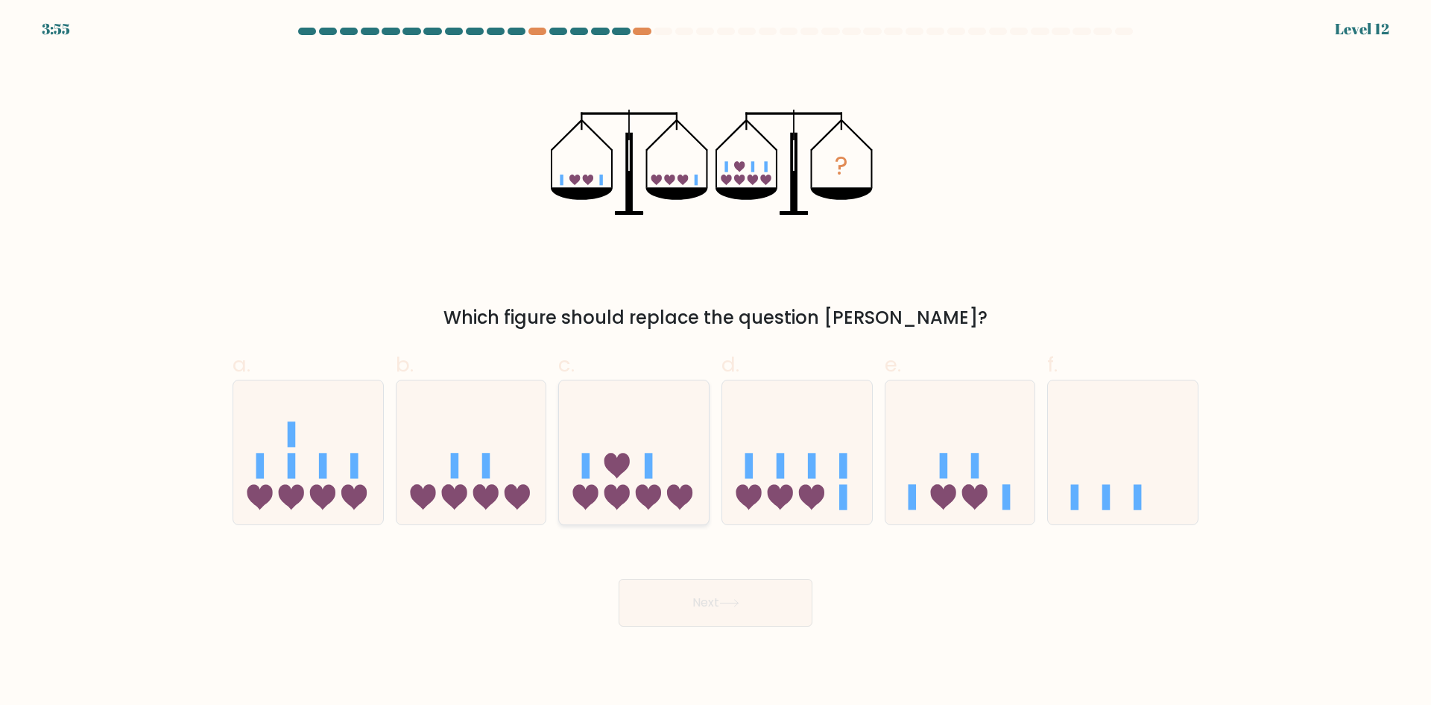
click at [667, 488] on icon at bounding box center [634, 452] width 150 height 124
click at [716, 362] on input "c." at bounding box center [716, 358] width 1 height 10
radio input "true"
click at [708, 603] on button "Next" at bounding box center [716, 603] width 194 height 48
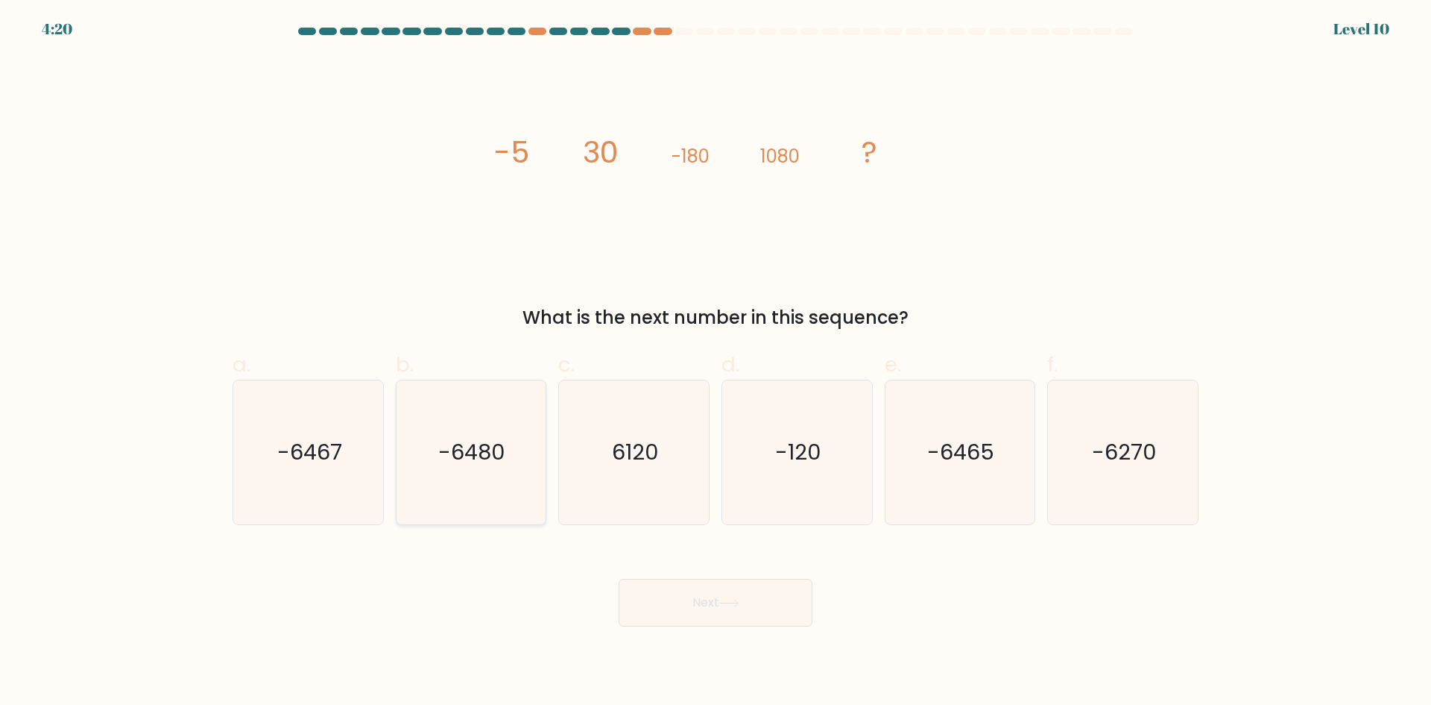
click at [482, 436] on icon "-6480" at bounding box center [471, 452] width 144 height 144
click at [716, 362] on input "b. -6480" at bounding box center [716, 358] width 1 height 10
radio input "true"
click at [727, 611] on button "Next" at bounding box center [716, 603] width 194 height 48
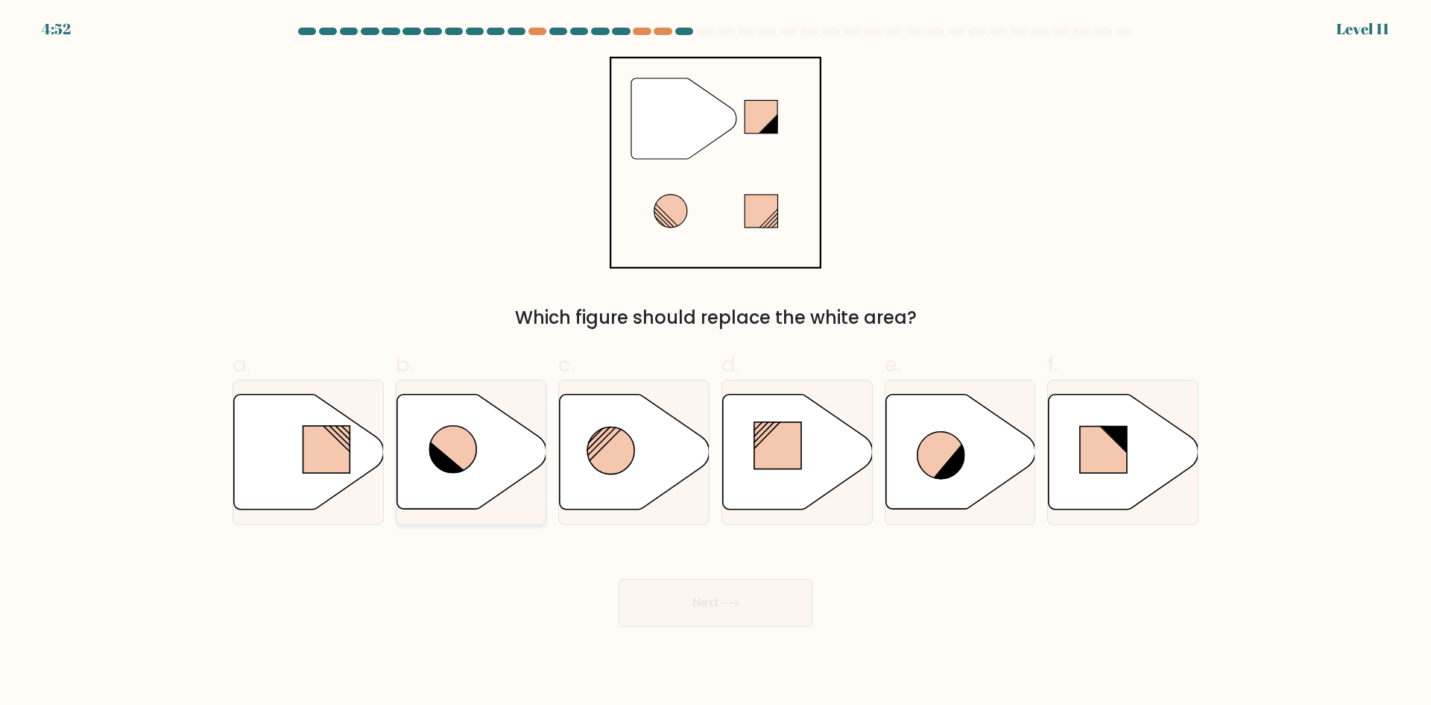
click at [467, 484] on icon at bounding box center [472, 451] width 150 height 115
click at [716, 362] on input "b." at bounding box center [716, 358] width 1 height 10
radio input "true"
click at [693, 613] on button "Next" at bounding box center [716, 603] width 194 height 48
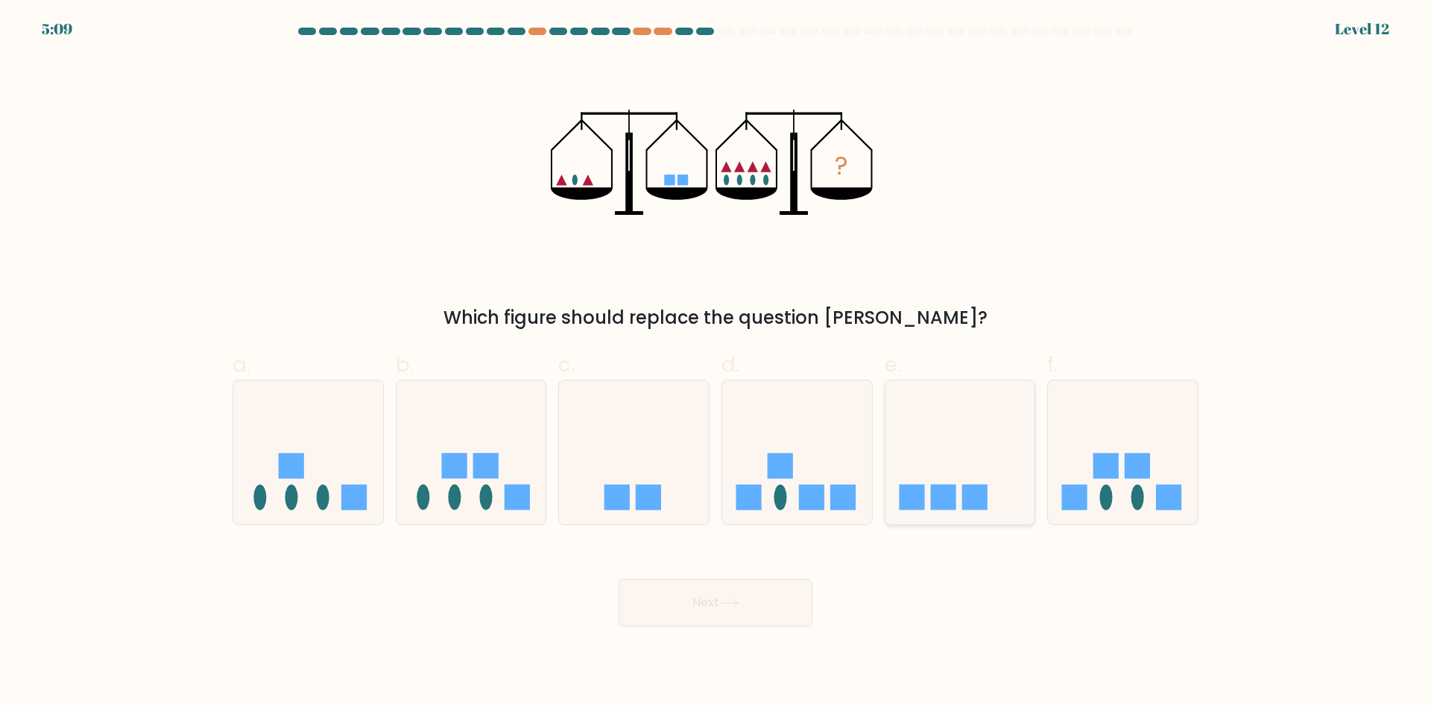
click at [923, 481] on icon at bounding box center [961, 452] width 150 height 124
click at [716, 362] on input "e." at bounding box center [716, 358] width 1 height 10
radio input "true"
click at [783, 610] on button "Next" at bounding box center [716, 603] width 194 height 48
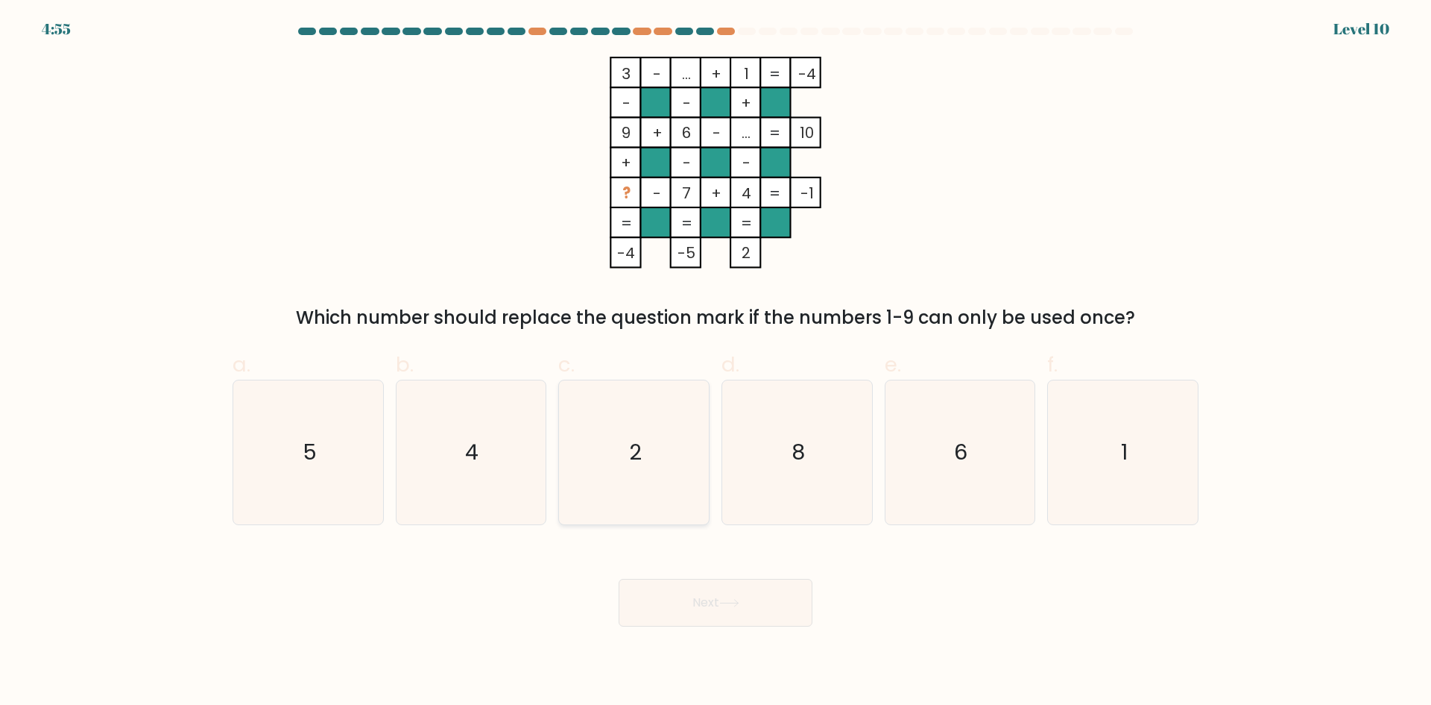
click at [647, 444] on icon "2" at bounding box center [634, 452] width 144 height 144
click at [716, 362] on input "c. 2" at bounding box center [716, 358] width 1 height 10
radio input "true"
click at [661, 588] on button "Next" at bounding box center [716, 603] width 194 height 48
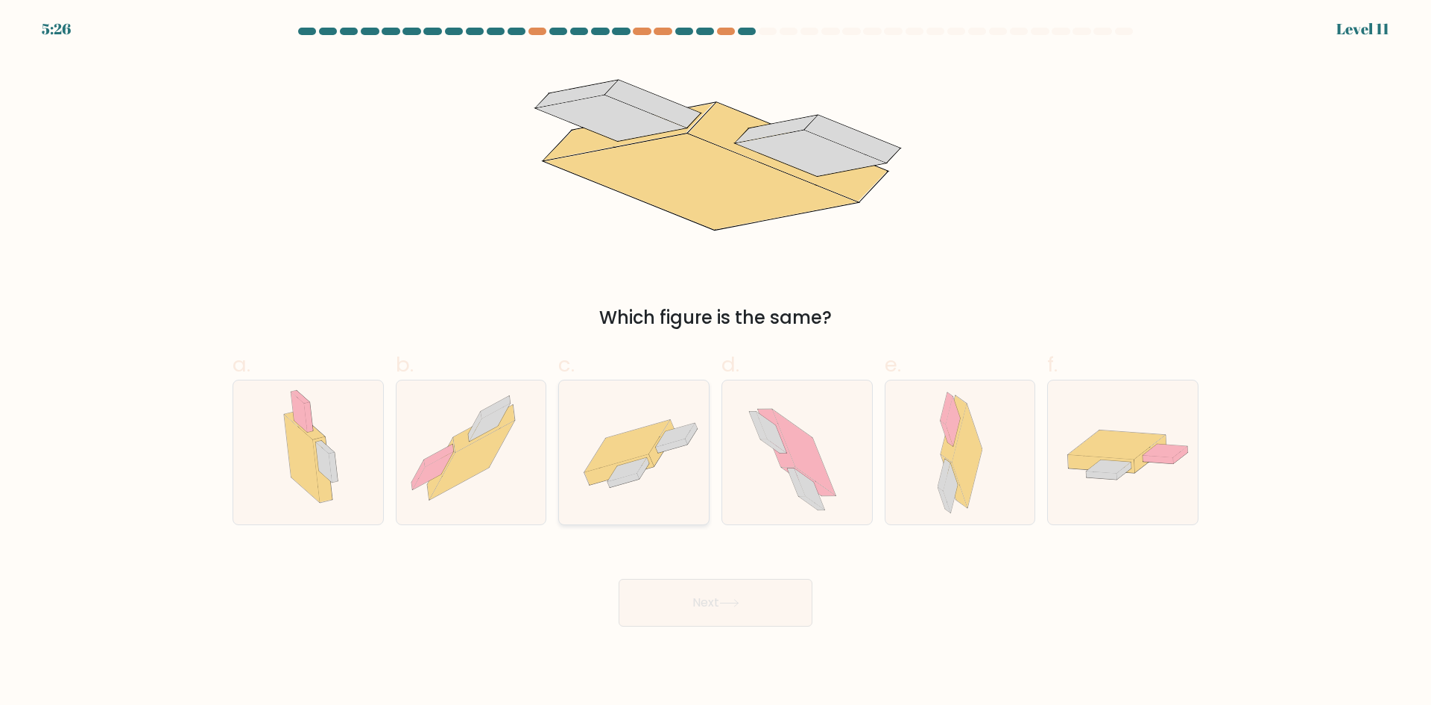
click at [631, 501] on icon at bounding box center [634, 452] width 150 height 104
click at [716, 362] on input "c." at bounding box center [716, 358] width 1 height 10
radio input "true"
click at [673, 611] on button "Next" at bounding box center [716, 603] width 194 height 48
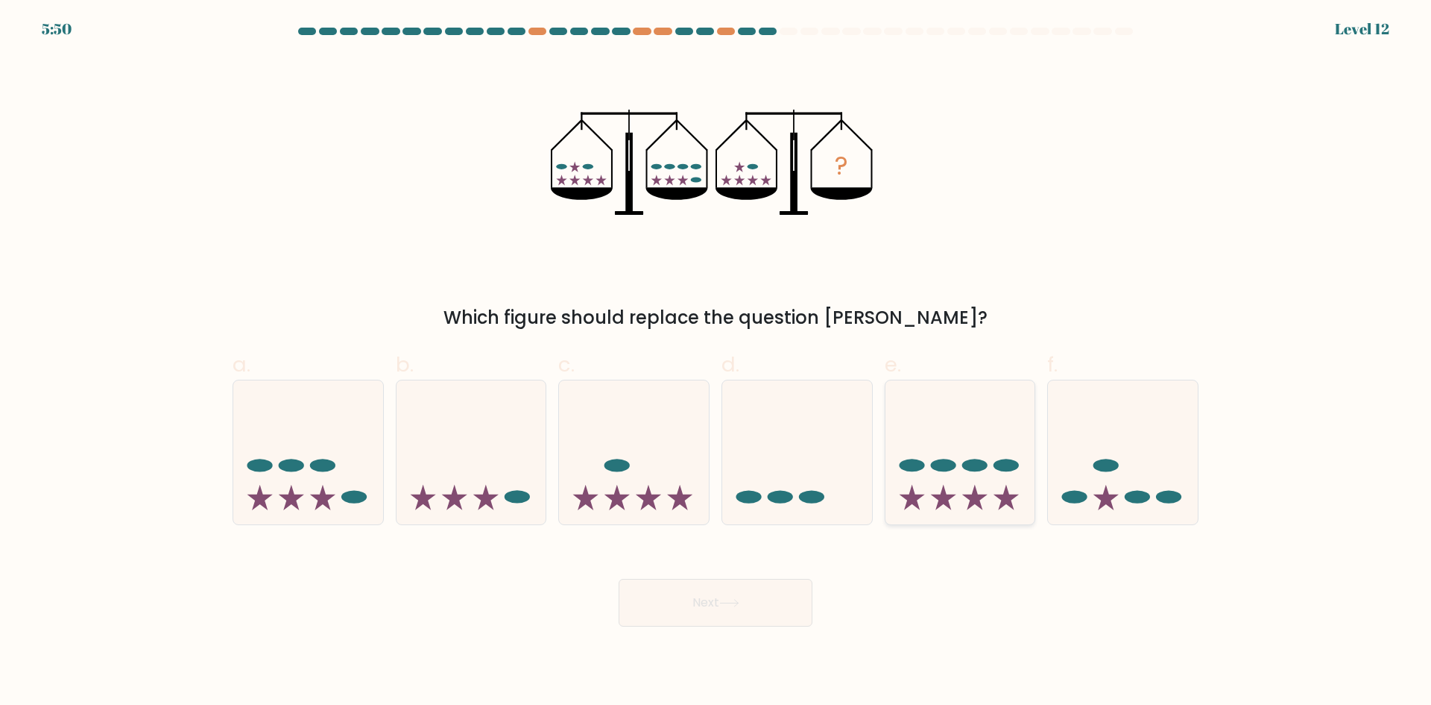
click at [976, 443] on icon at bounding box center [961, 452] width 150 height 124
click at [716, 362] on input "e." at bounding box center [716, 358] width 1 height 10
radio input "true"
click at [757, 593] on button "Next" at bounding box center [716, 603] width 194 height 48
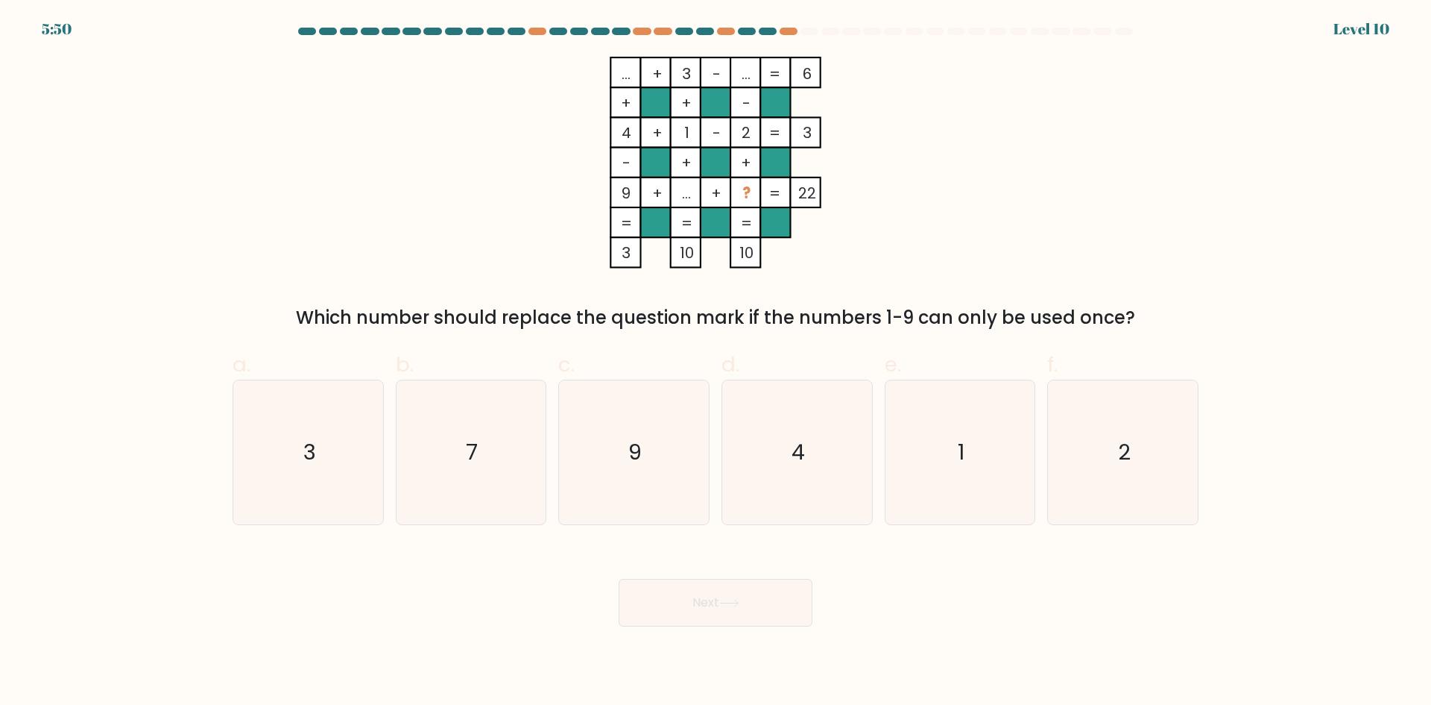
drag, startPoint x: 725, startPoint y: 615, endPoint x: 112, endPoint y: 323, distance: 679.0
click at [112, 323] on form at bounding box center [715, 327] width 1431 height 599
click at [517, 433] on icon "7" at bounding box center [471, 452] width 144 height 144
click at [716, 362] on input "b. 7" at bounding box center [716, 358] width 1 height 10
radio input "true"
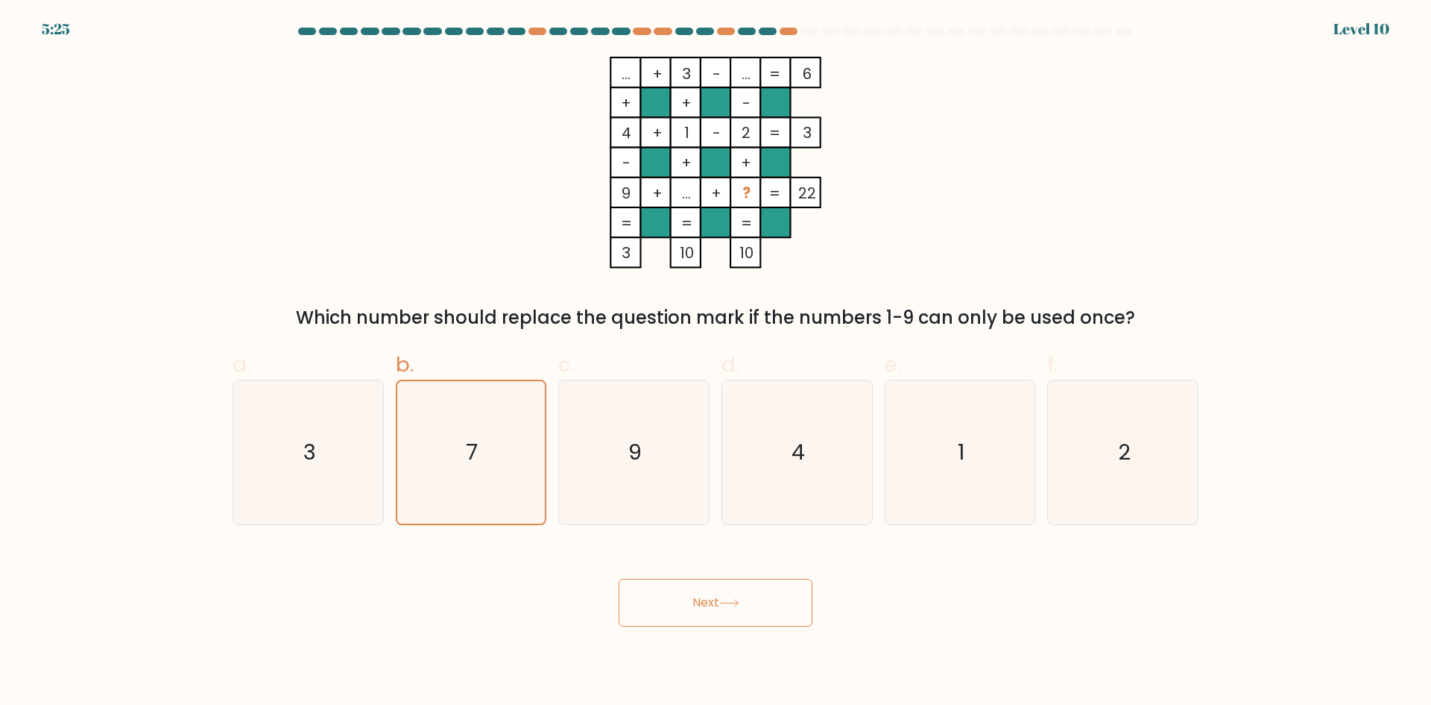
click at [663, 619] on button "Next" at bounding box center [716, 603] width 194 height 48
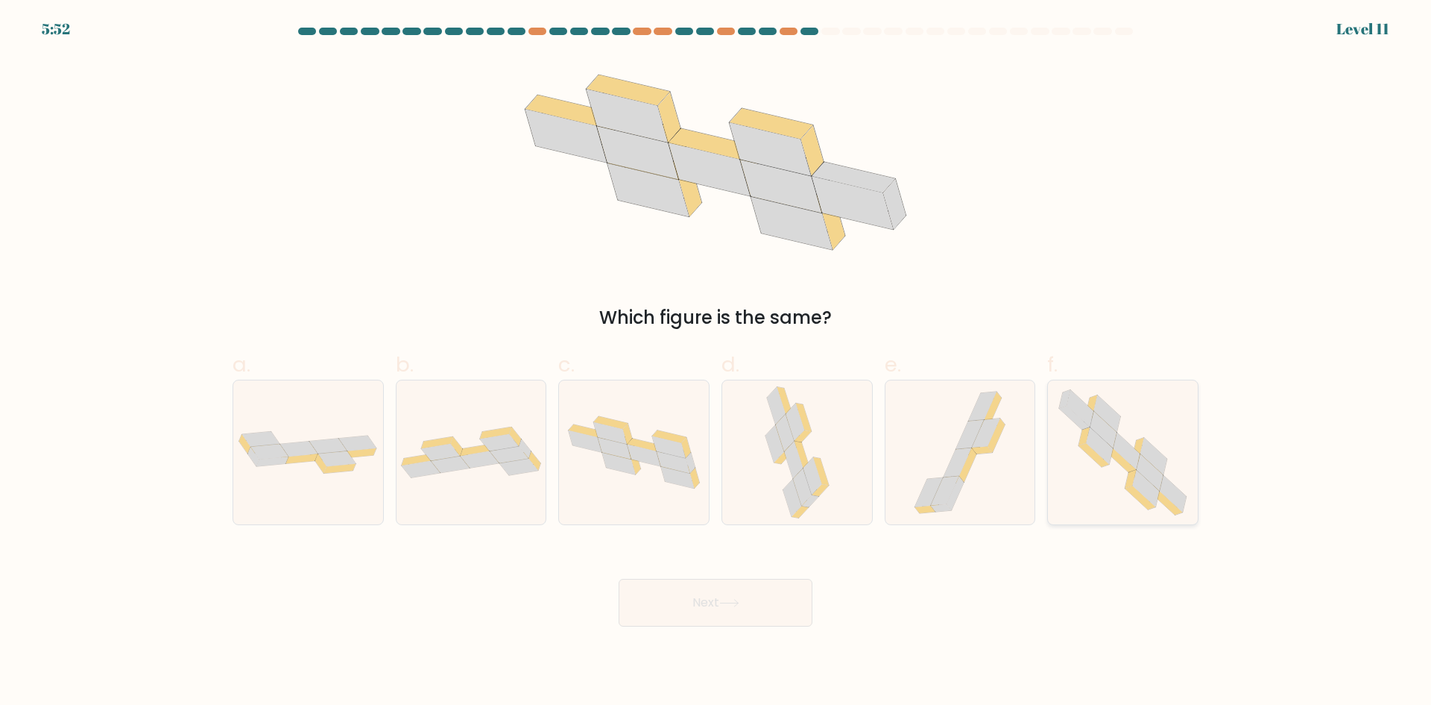
click at [1090, 456] on icon at bounding box center [1092, 447] width 27 height 37
click at [716, 362] on input "f." at bounding box center [716, 358] width 1 height 10
radio input "true"
click at [749, 599] on button "Next" at bounding box center [716, 603] width 194 height 48
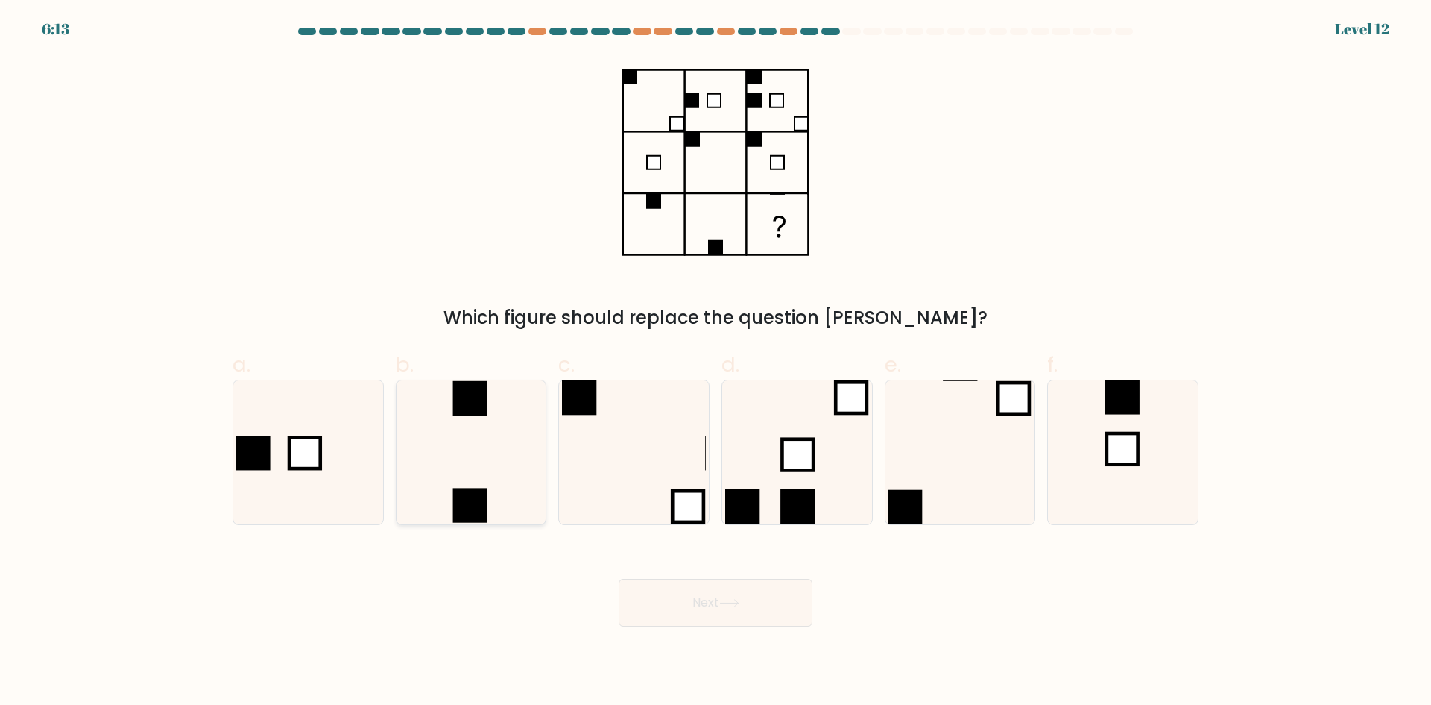
click at [506, 491] on icon at bounding box center [471, 452] width 144 height 144
click at [716, 362] on input "b." at bounding box center [716, 358] width 1 height 10
radio input "true"
click at [688, 611] on button "Next" at bounding box center [716, 603] width 194 height 48
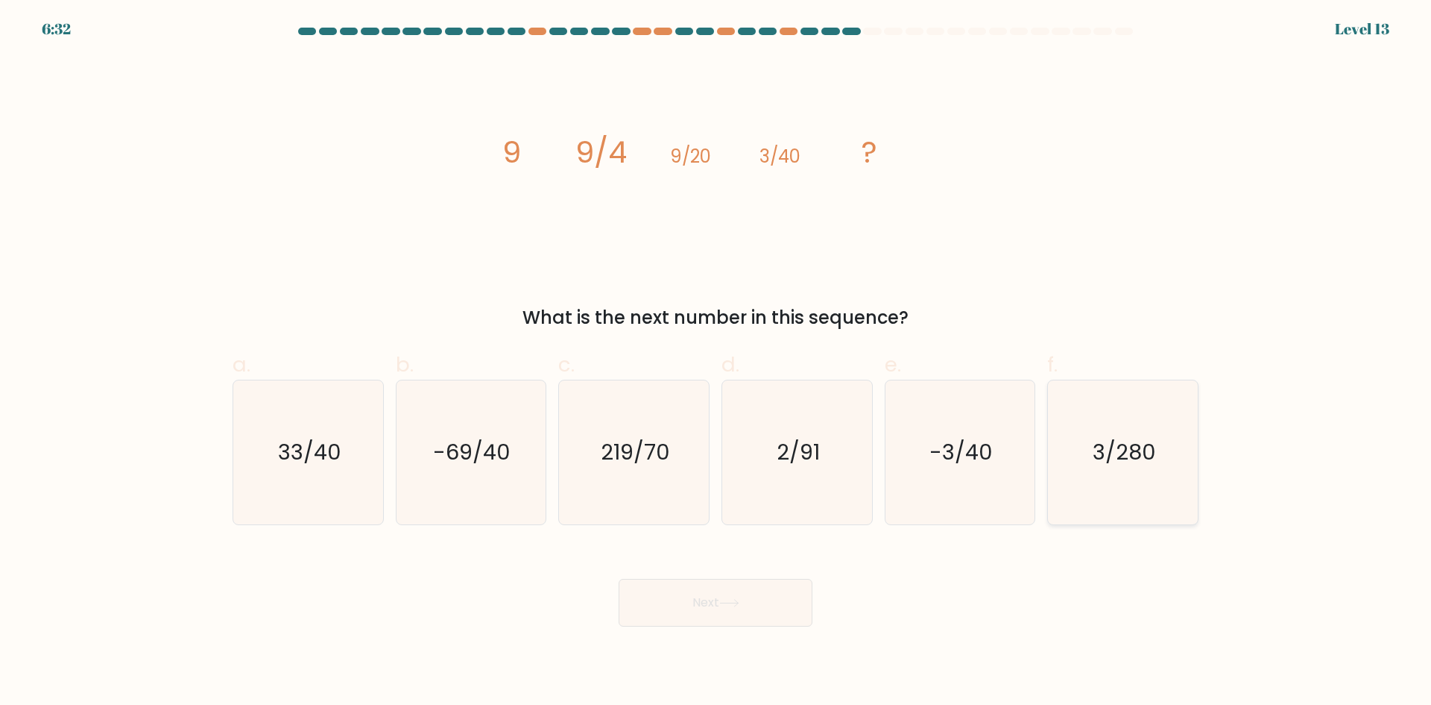
click at [1127, 464] on text "3/280" at bounding box center [1124, 452] width 63 height 30
click at [716, 362] on input "f. 3/280" at bounding box center [716, 358] width 1 height 10
radio input "true"
click at [674, 603] on button "Next" at bounding box center [716, 603] width 194 height 48
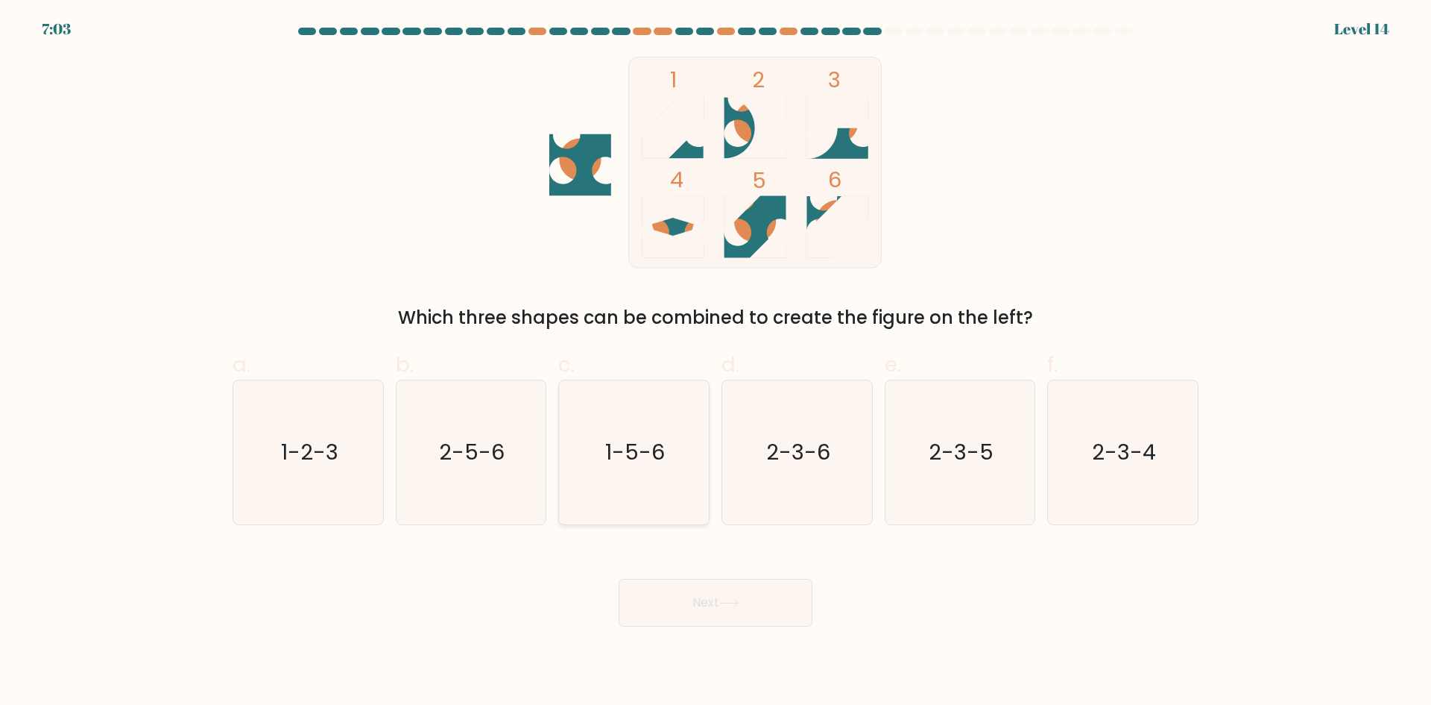
drag, startPoint x: 616, startPoint y: 504, endPoint x: 651, endPoint y: 564, distance: 69.8
click at [616, 503] on icon "1-5-6" at bounding box center [634, 452] width 144 height 144
click at [716, 362] on input "c. 1-5-6" at bounding box center [716, 358] width 1 height 10
radio input "true"
click at [681, 610] on button "Next" at bounding box center [716, 603] width 194 height 48
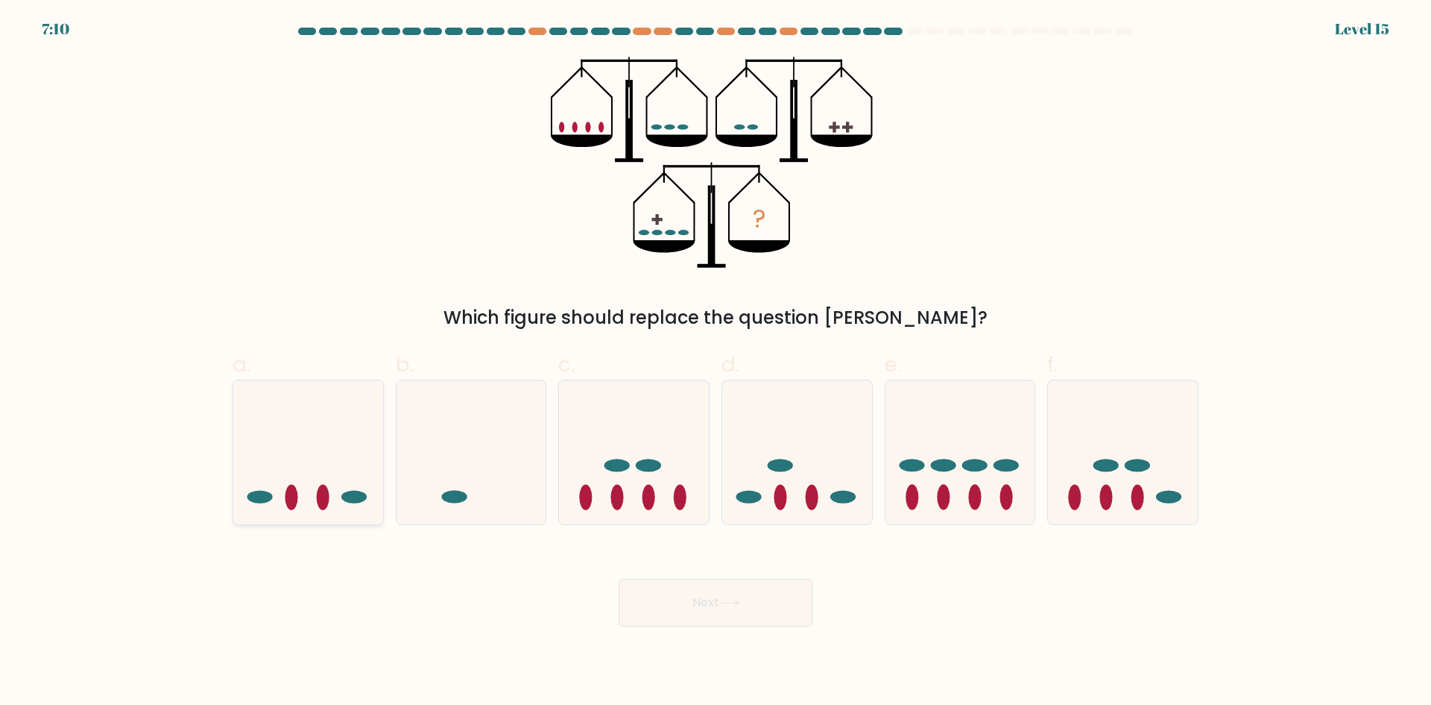
click at [318, 509] on icon at bounding box center [308, 452] width 150 height 124
click at [716, 362] on input "a." at bounding box center [716, 358] width 1 height 10
radio input "true"
click at [727, 603] on icon at bounding box center [729, 603] width 20 height 8
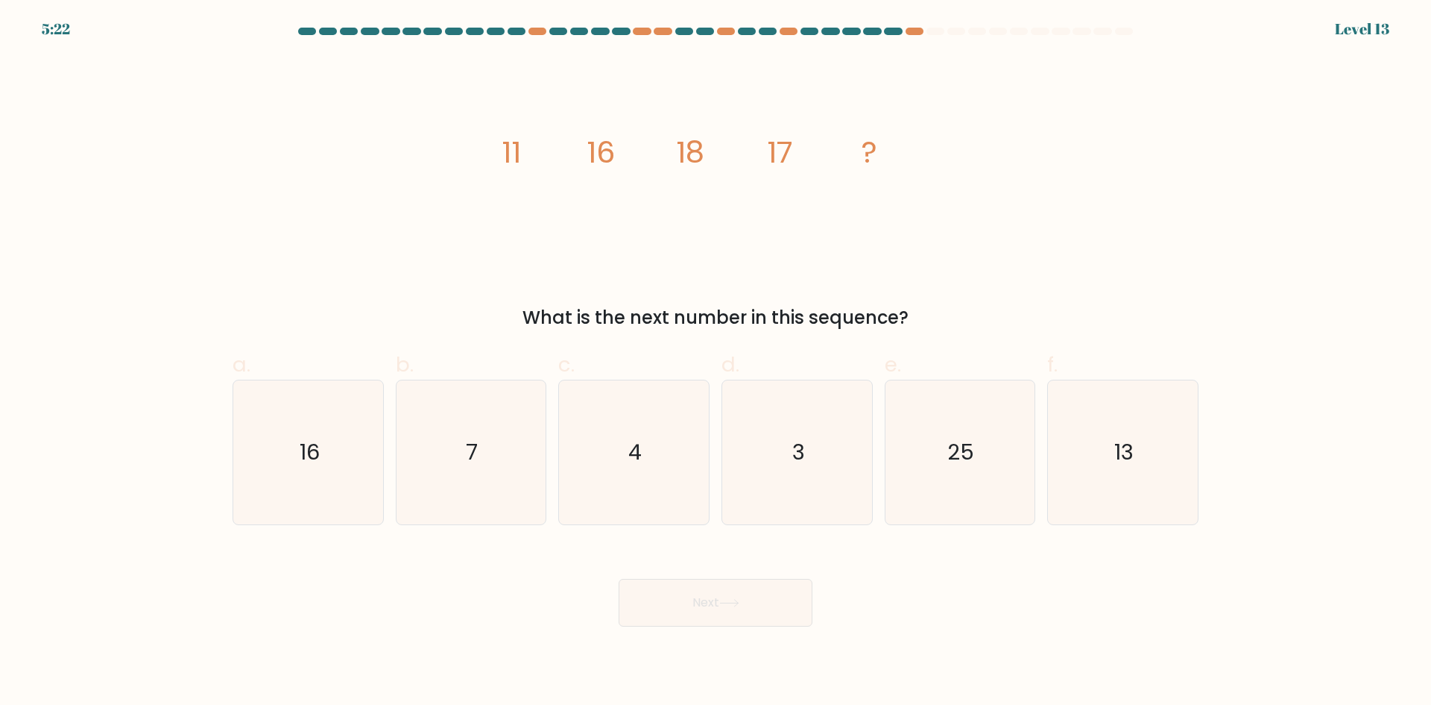
click at [1200, 456] on div "f. 13" at bounding box center [1123, 437] width 163 height 176
drag, startPoint x: 1185, startPoint y: 421, endPoint x: 1165, endPoint y: 458, distance: 41.4
click at [1181, 421] on icon "13" at bounding box center [1123, 452] width 144 height 144
click at [716, 362] on input "f. 13" at bounding box center [716, 358] width 1 height 10
radio input "true"
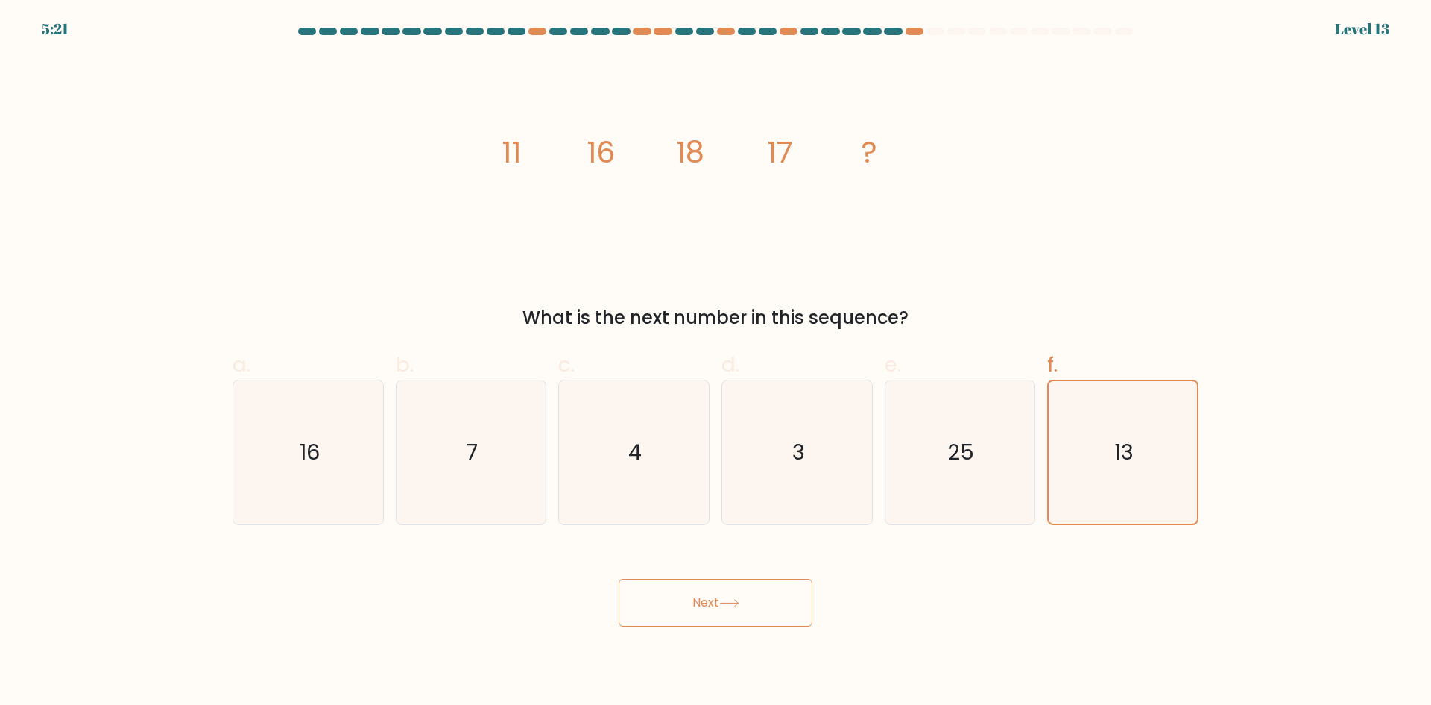
click at [757, 612] on button "Next" at bounding box center [716, 603] width 194 height 48
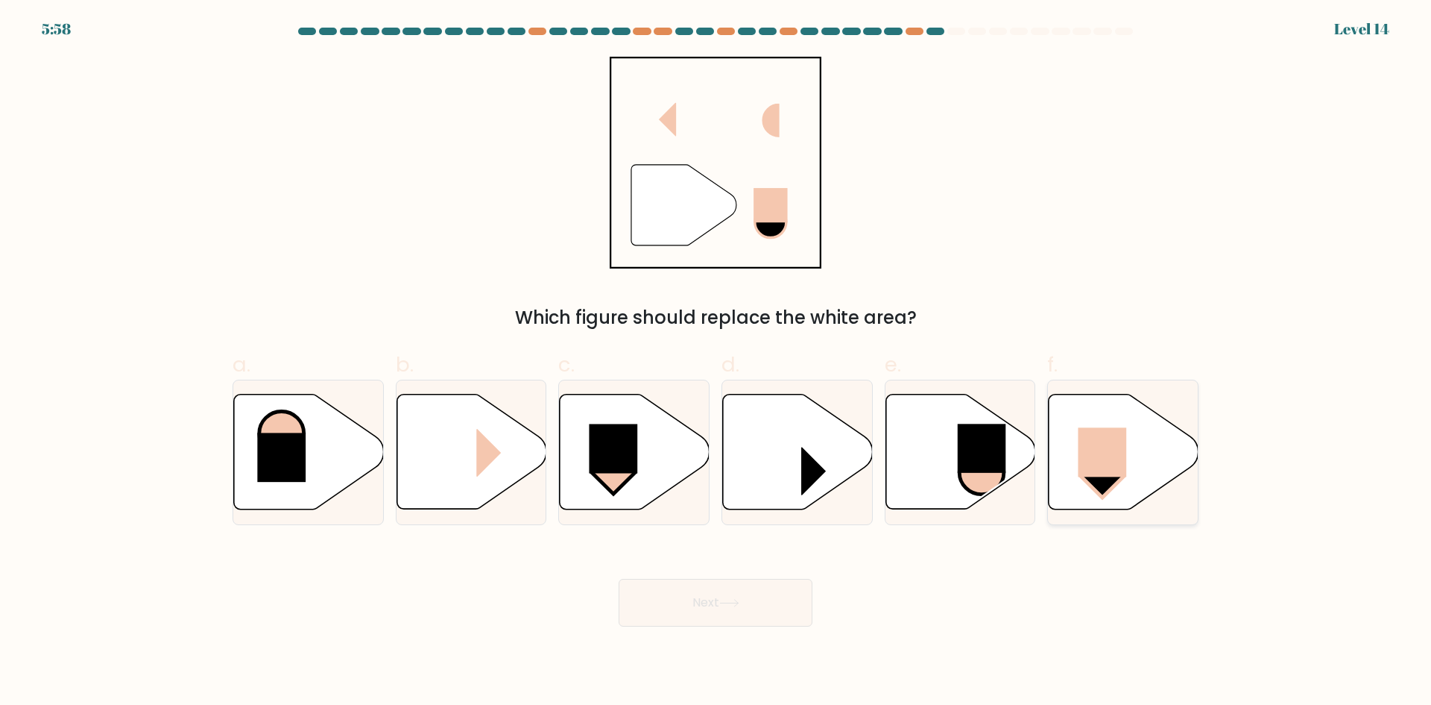
click at [1121, 473] on rect at bounding box center [1103, 451] width 48 height 49
click at [716, 362] on input "f." at bounding box center [716, 358] width 1 height 10
radio input "true"
click at [772, 599] on button "Next" at bounding box center [716, 603] width 194 height 48
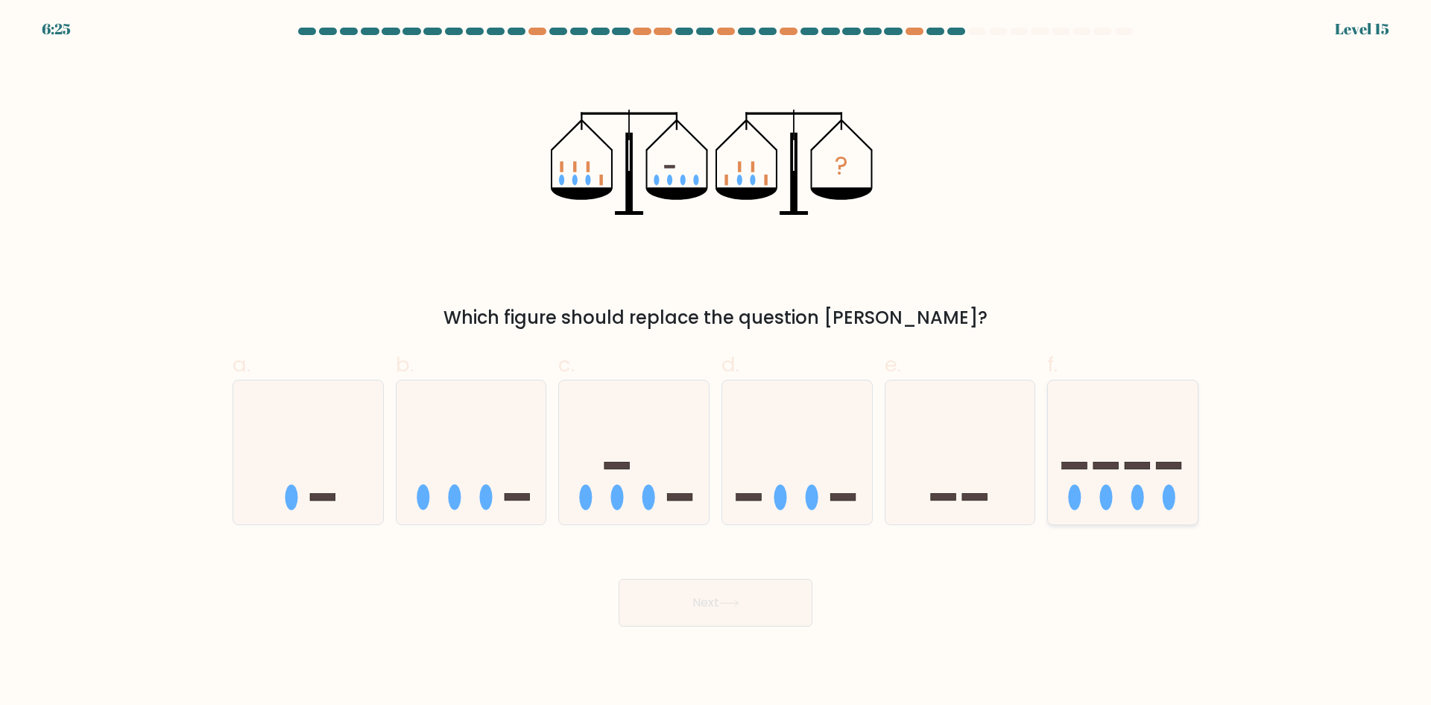
click at [1139, 479] on icon at bounding box center [1123, 452] width 150 height 124
click at [716, 362] on input "f." at bounding box center [716, 358] width 1 height 10
radio input "true"
click at [656, 485] on icon at bounding box center [634, 452] width 150 height 124
click at [716, 362] on input "c." at bounding box center [716, 358] width 1 height 10
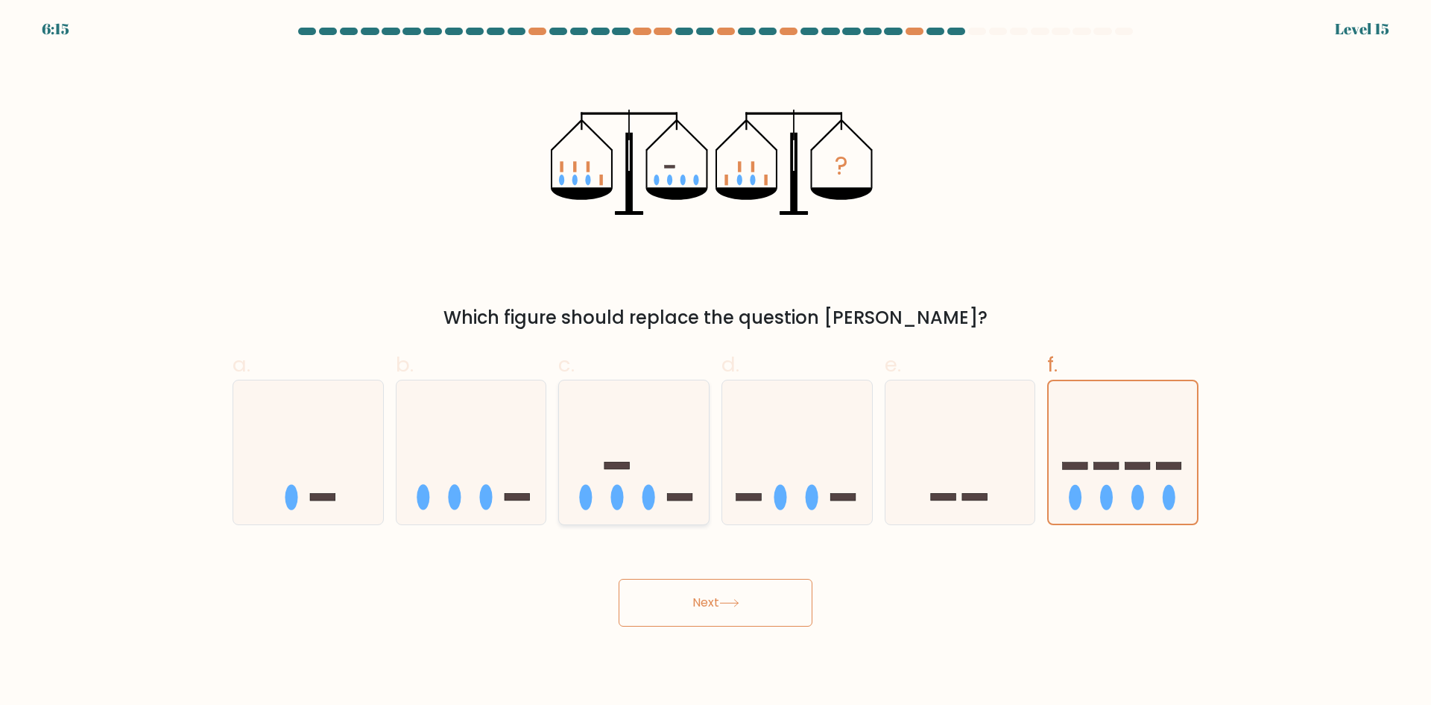
radio input "true"
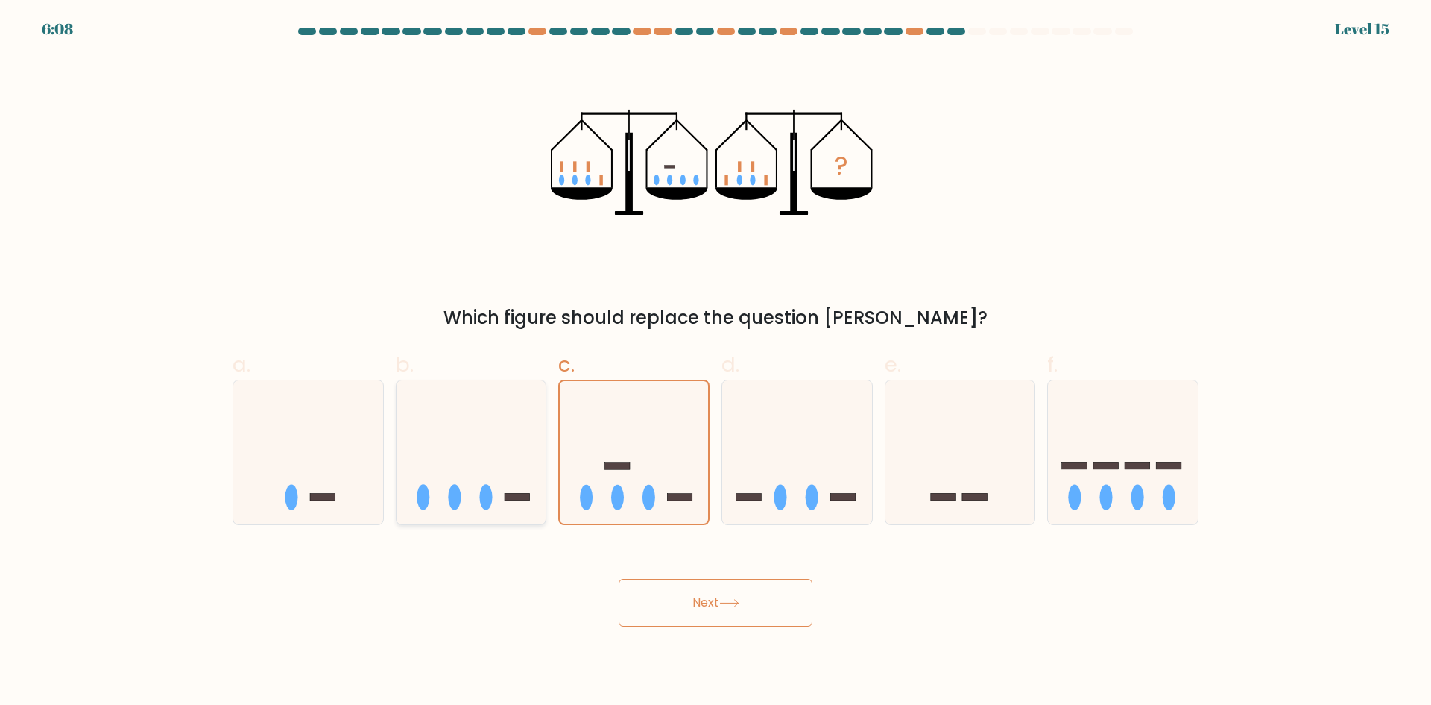
click at [496, 486] on icon at bounding box center [472, 452] width 150 height 124
click at [716, 362] on input "b." at bounding box center [716, 358] width 1 height 10
radio input "true"
click at [595, 485] on icon at bounding box center [634, 452] width 150 height 124
click at [716, 362] on input "c." at bounding box center [716, 358] width 1 height 10
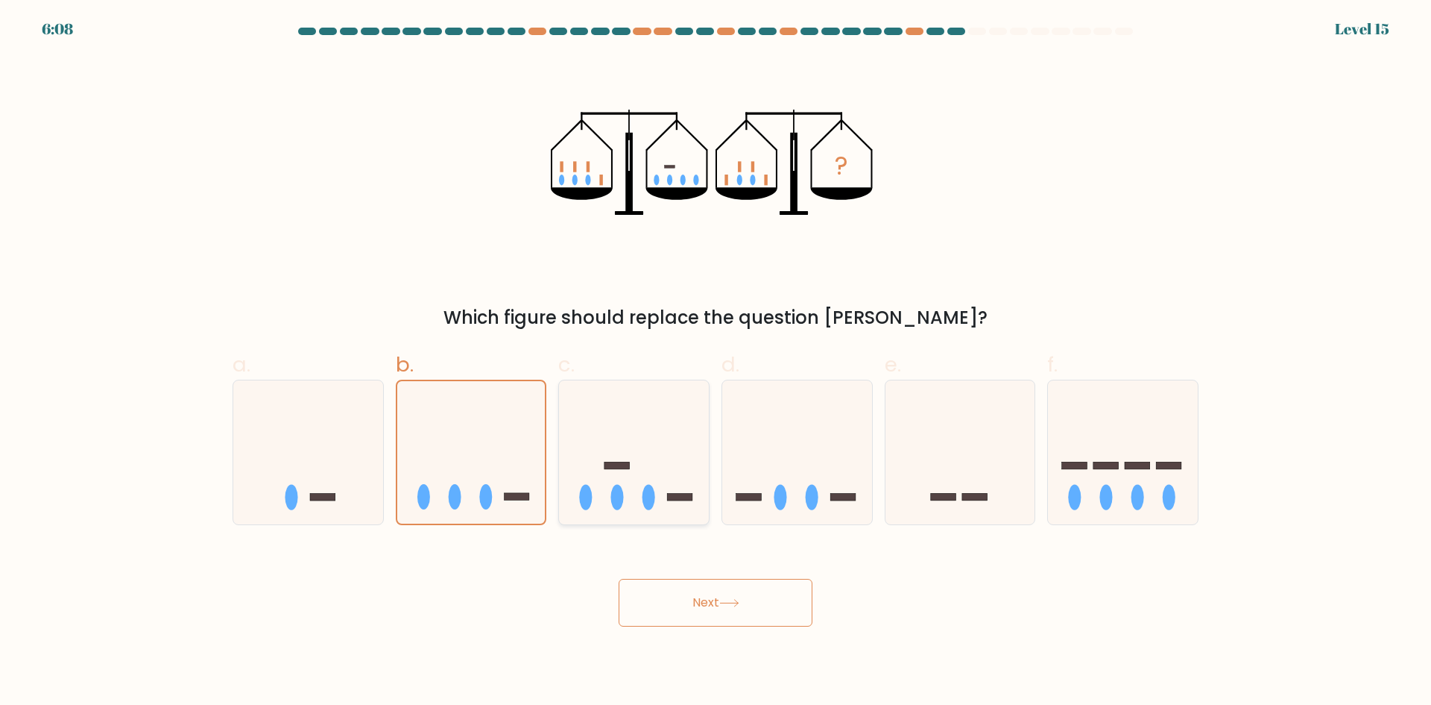
radio input "true"
click at [750, 588] on button "Next" at bounding box center [716, 603] width 194 height 48
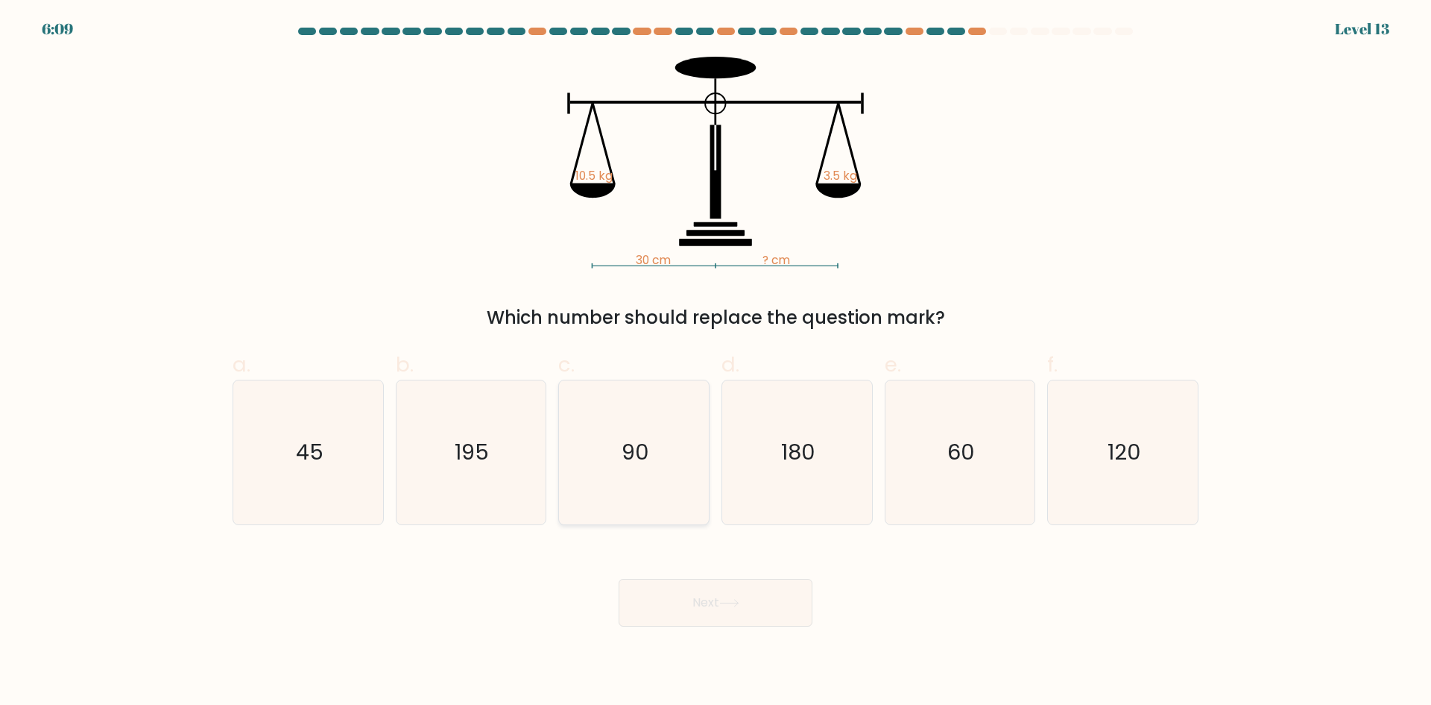
click at [623, 466] on text "90" at bounding box center [636, 452] width 28 height 30
click at [716, 362] on input "c. 90" at bounding box center [716, 358] width 1 height 10
radio input "true"
drag, startPoint x: 793, startPoint y: 642, endPoint x: 760, endPoint y: 615, distance: 41.8
click at [790, 642] on body "6:09 Level 13" at bounding box center [715, 352] width 1431 height 705
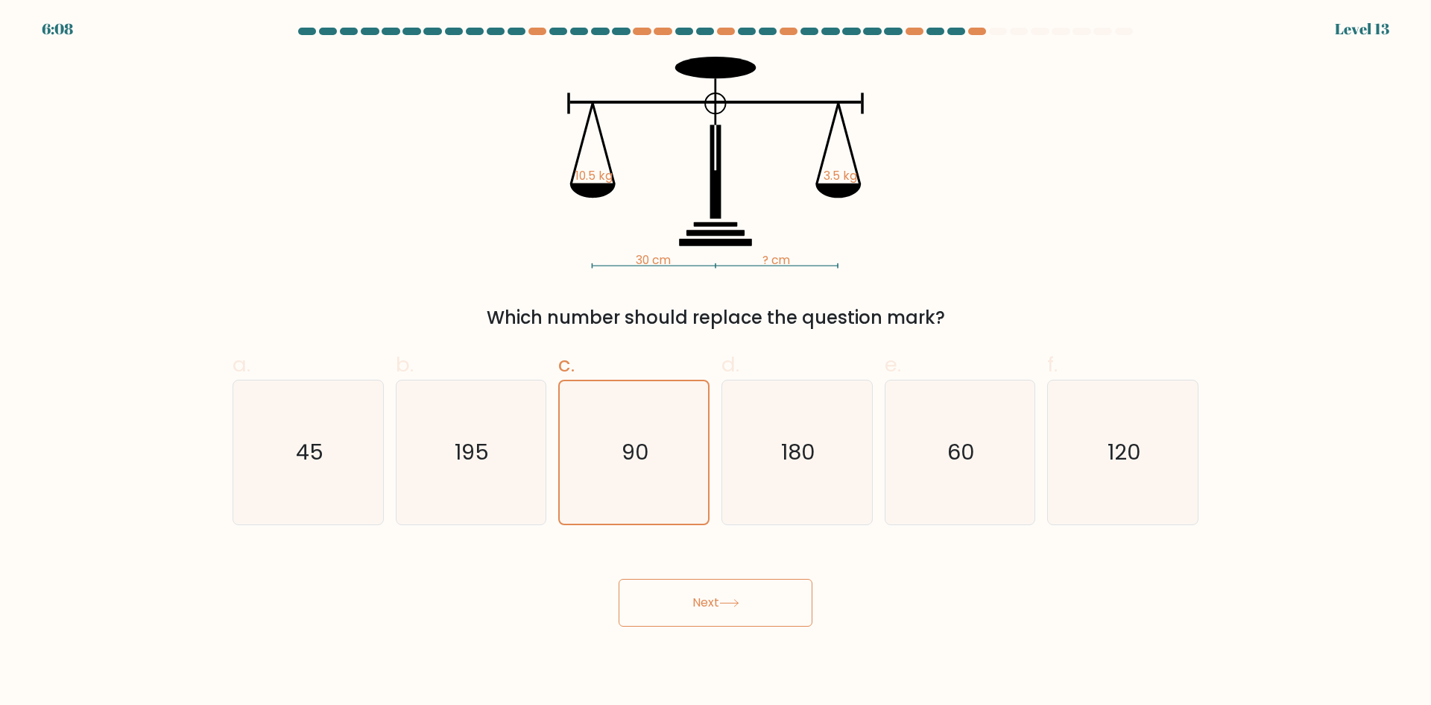
click at [760, 615] on button "Next" at bounding box center [716, 603] width 194 height 48
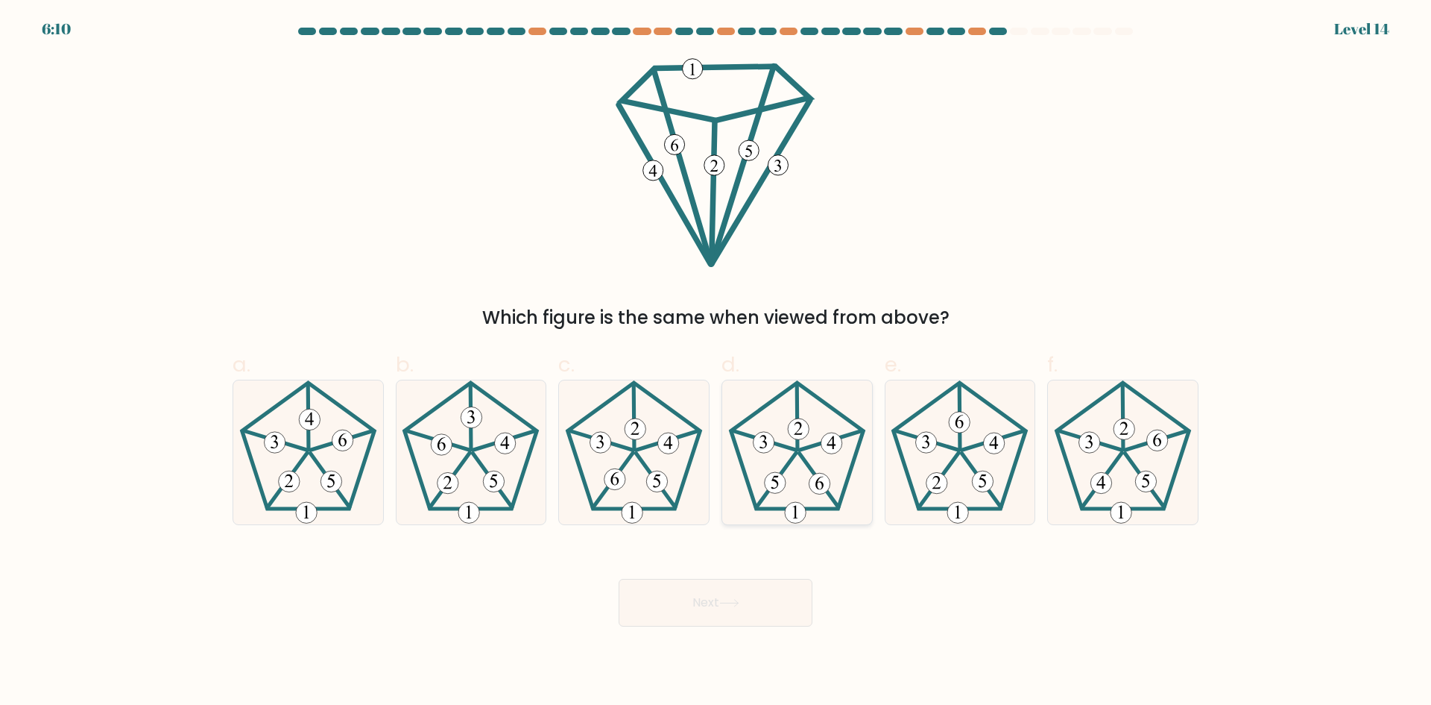
click at [808, 436] on icon at bounding box center [797, 452] width 144 height 144
click at [716, 362] on input "d." at bounding box center [716, 358] width 1 height 10
radio input "true"
click at [766, 596] on button "Next" at bounding box center [716, 603] width 194 height 48
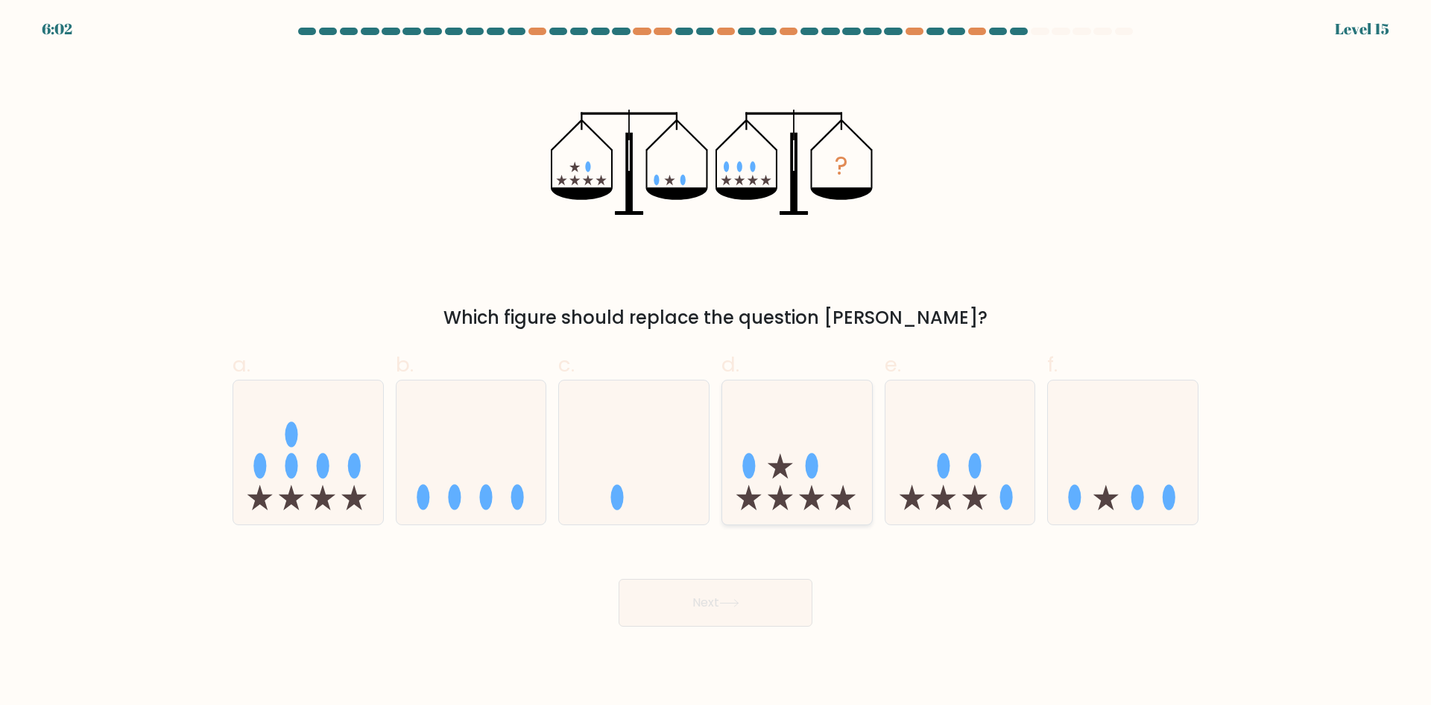
drag, startPoint x: 840, startPoint y: 448, endPoint x: 853, endPoint y: 464, distance: 20.6
click at [839, 449] on icon at bounding box center [797, 452] width 150 height 124
click at [716, 362] on input "d." at bounding box center [716, 358] width 1 height 10
radio input "true"
click at [773, 590] on button "Next" at bounding box center [716, 603] width 194 height 48
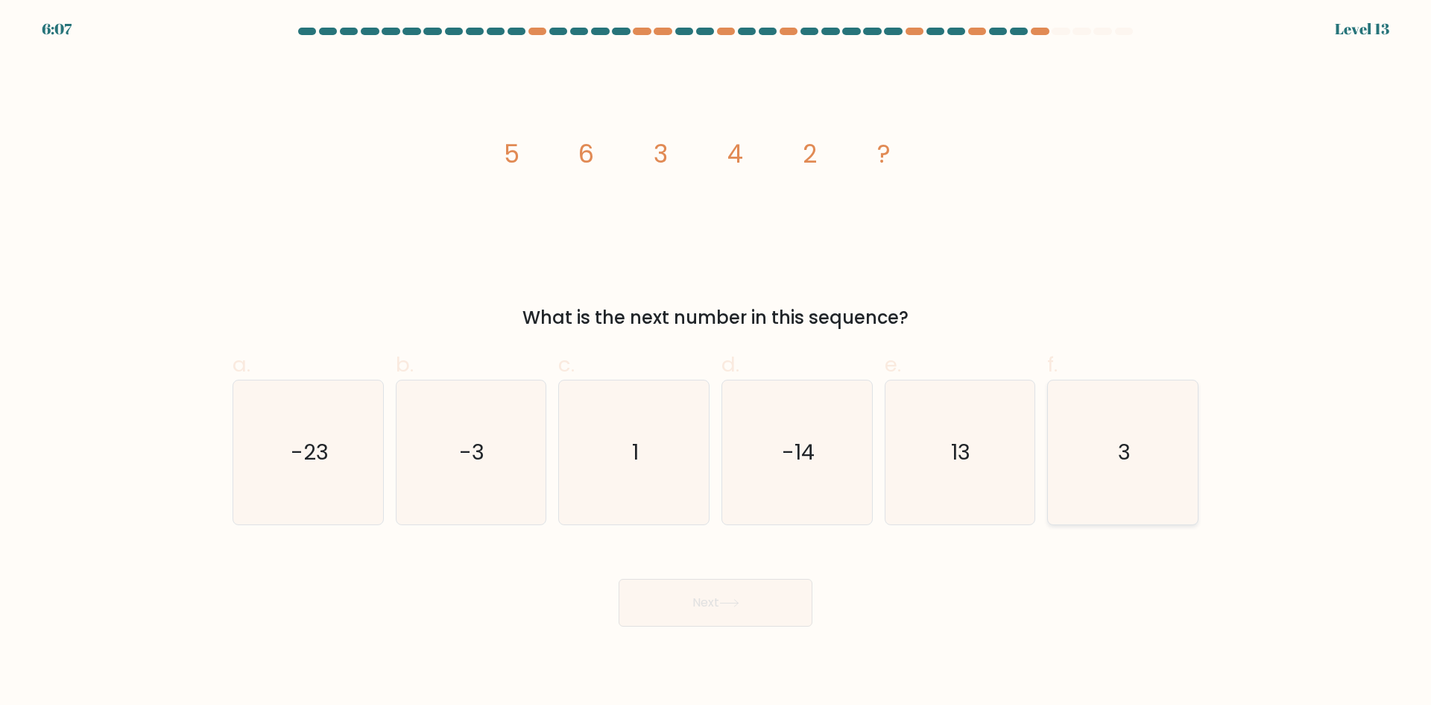
drag, startPoint x: 1089, startPoint y: 473, endPoint x: 1061, endPoint y: 495, distance: 35.5
click at [1089, 473] on icon "3" at bounding box center [1123, 452] width 144 height 144
click at [716, 362] on input "f. 3" at bounding box center [716, 358] width 1 height 10
radio input "true"
click at [710, 626] on body "6:06 Level 13" at bounding box center [715, 352] width 1431 height 705
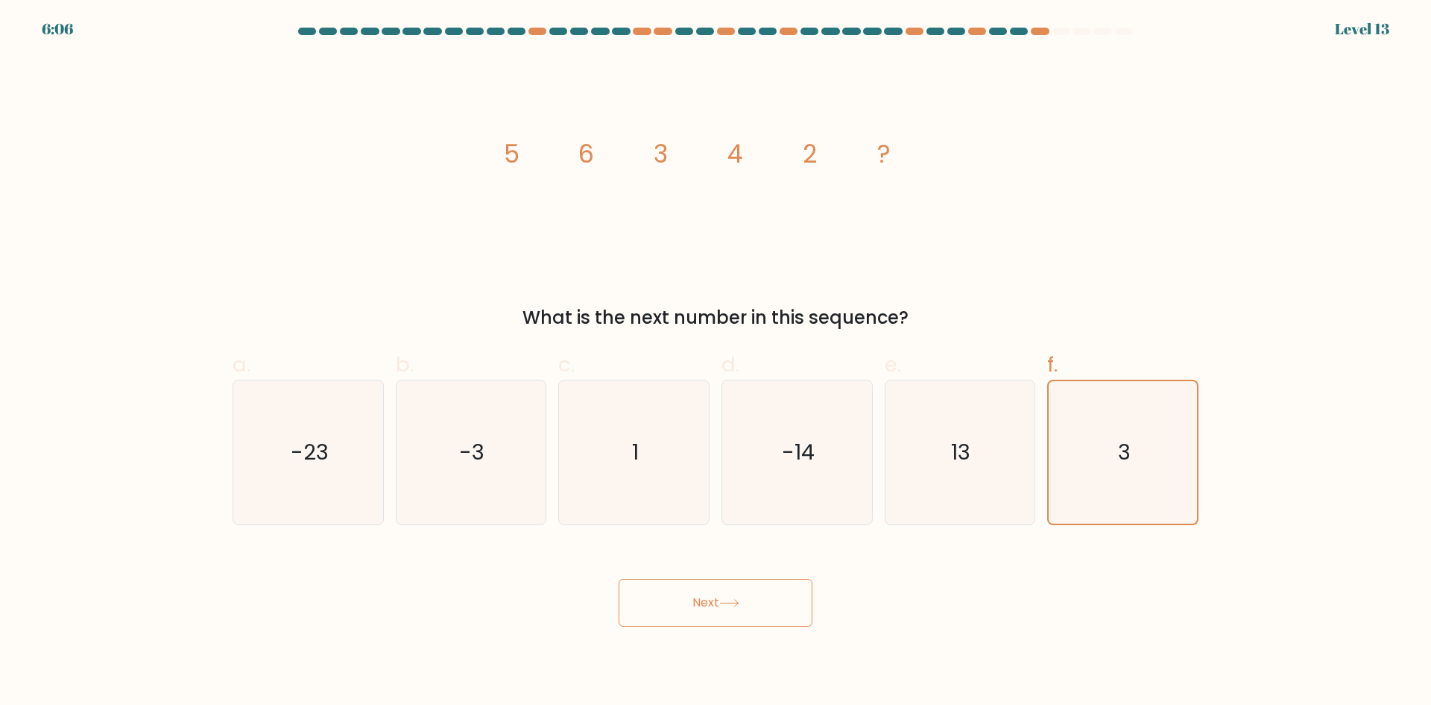
click at [712, 622] on button "Next" at bounding box center [716, 603] width 194 height 48
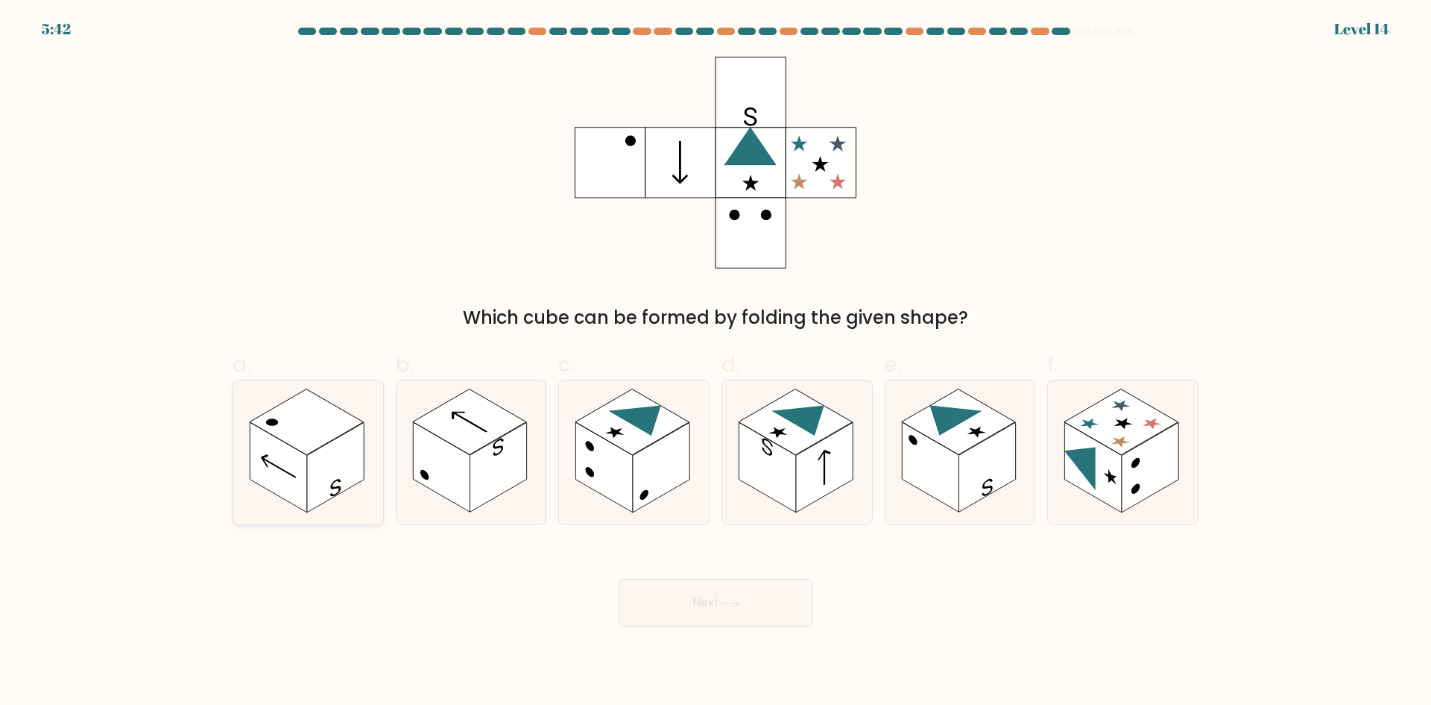
click at [309, 491] on rect at bounding box center [335, 467] width 57 height 90
click at [716, 362] on input "a." at bounding box center [716, 358] width 1 height 10
radio input "true"
click at [716, 602] on button "Next" at bounding box center [716, 603] width 194 height 48
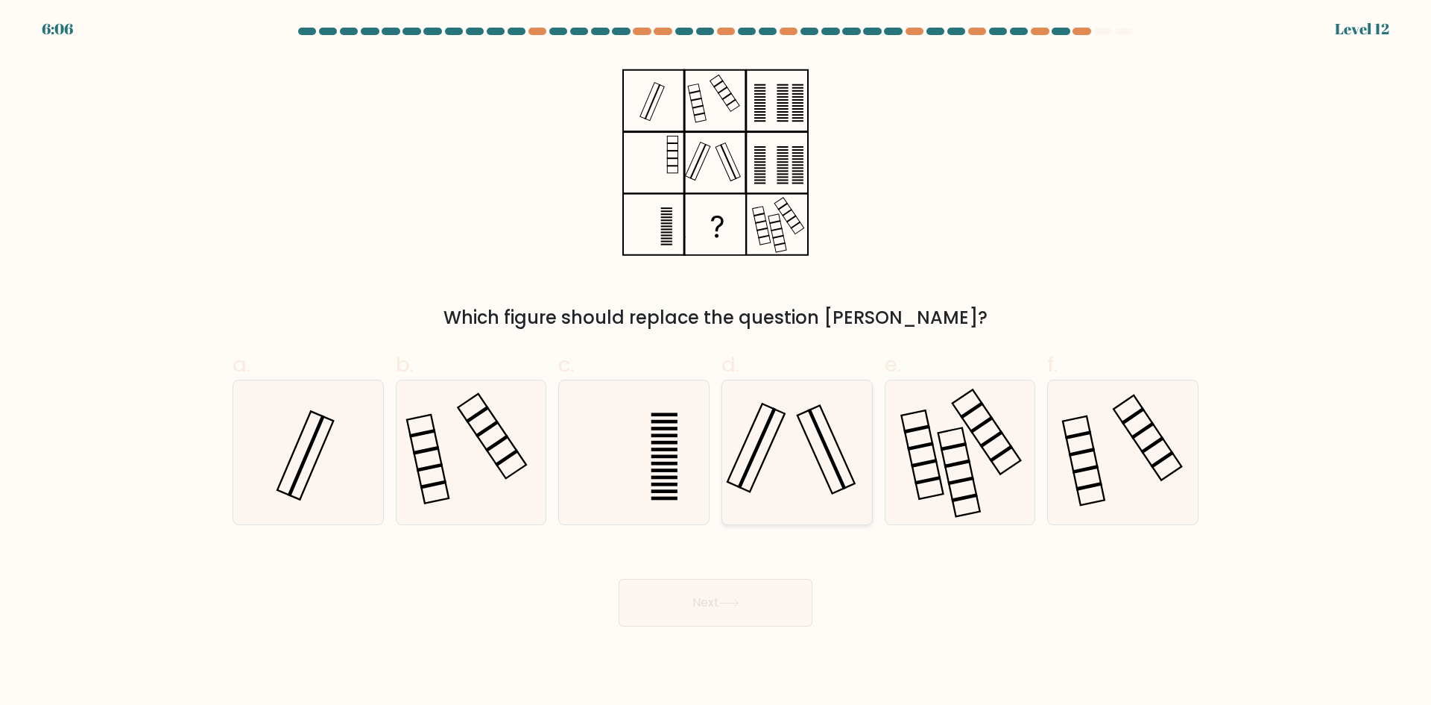
click at [813, 481] on icon at bounding box center [797, 452] width 144 height 144
click at [716, 362] on input "d." at bounding box center [716, 358] width 1 height 10
radio input "true"
click at [758, 593] on button "Next" at bounding box center [716, 603] width 194 height 48
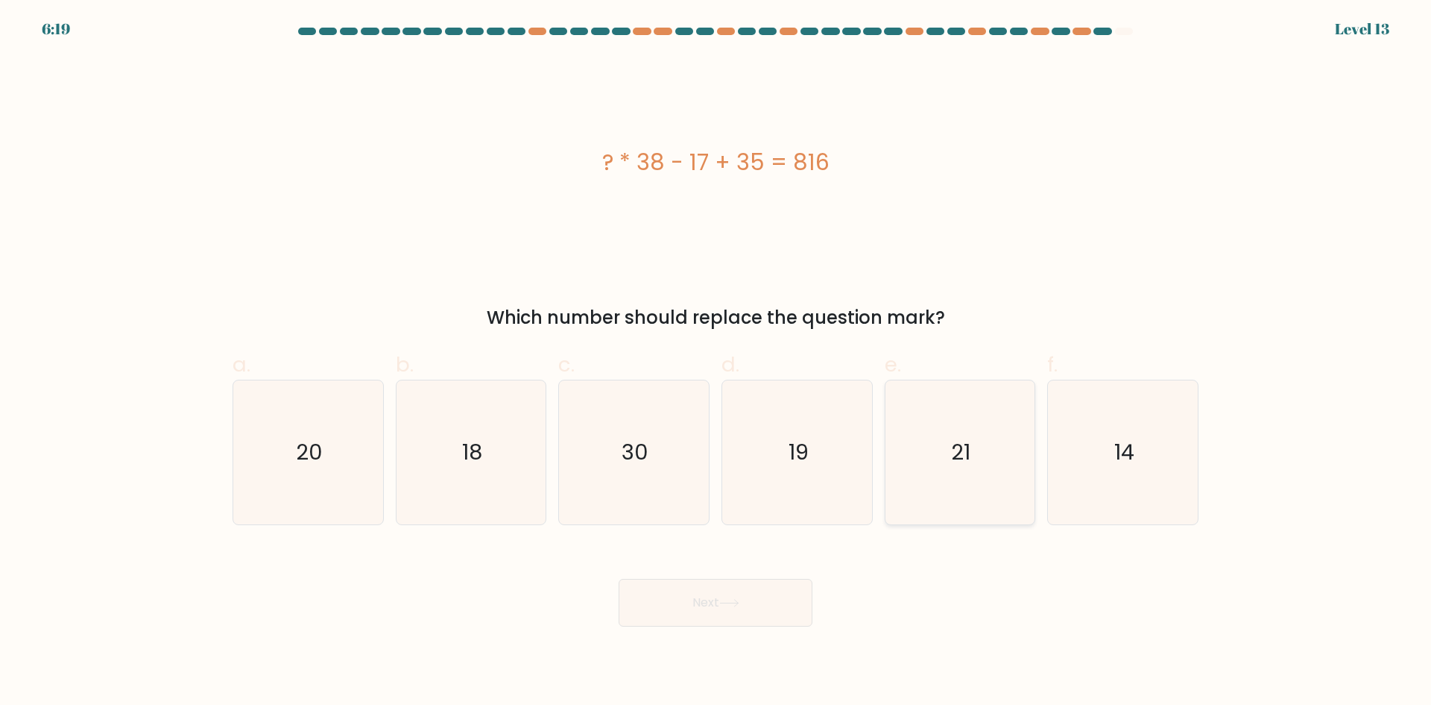
click at [968, 503] on icon "21" at bounding box center [960, 452] width 144 height 144
click at [716, 362] on input "e. 21" at bounding box center [716, 358] width 1 height 10
radio input "true"
click at [746, 608] on button "Next" at bounding box center [716, 603] width 194 height 48
